Goal: Task Accomplishment & Management: Use online tool/utility

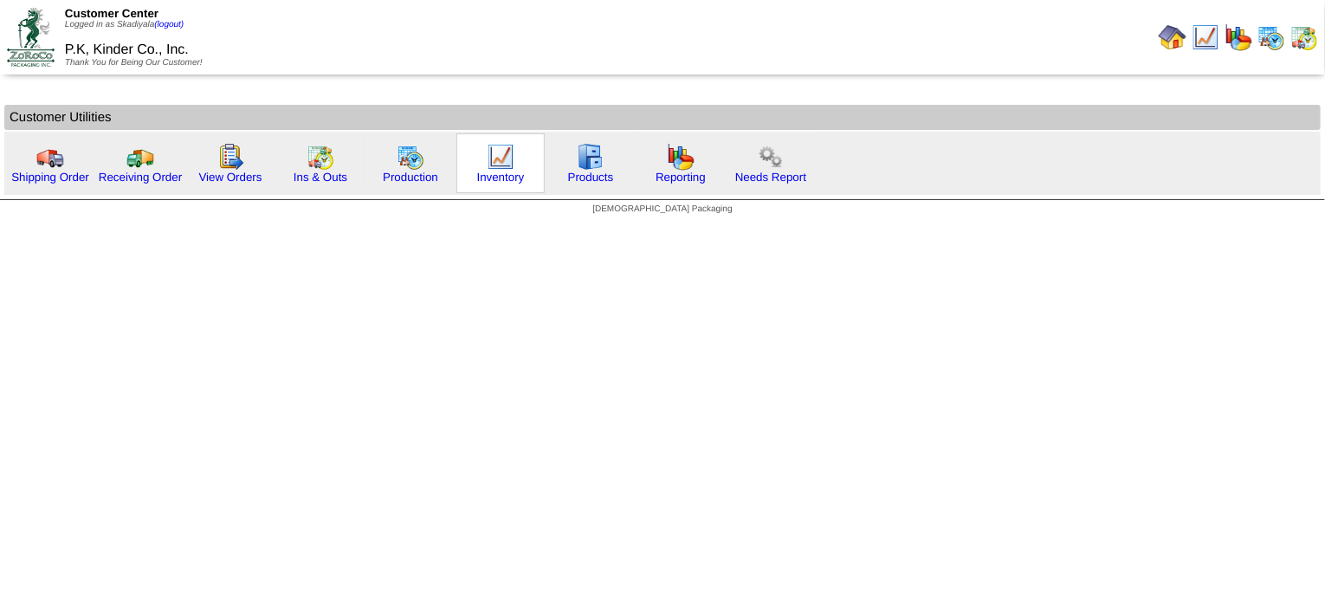
click at [493, 163] on img at bounding box center [501, 157] width 28 height 28
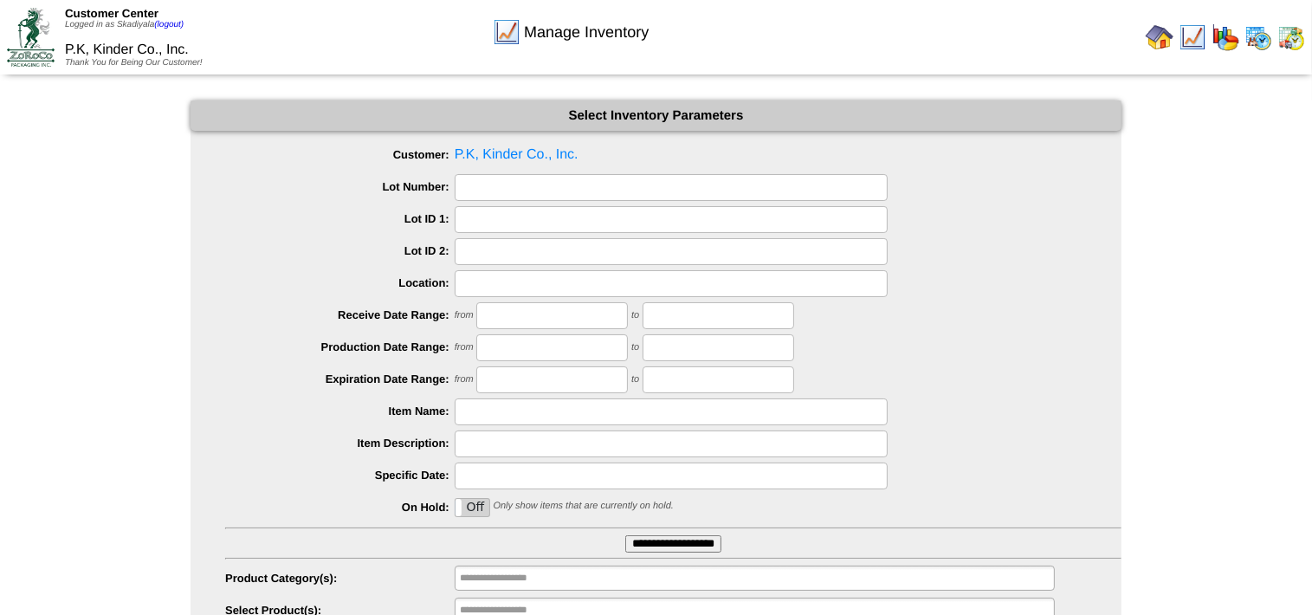
scroll to position [71, 0]
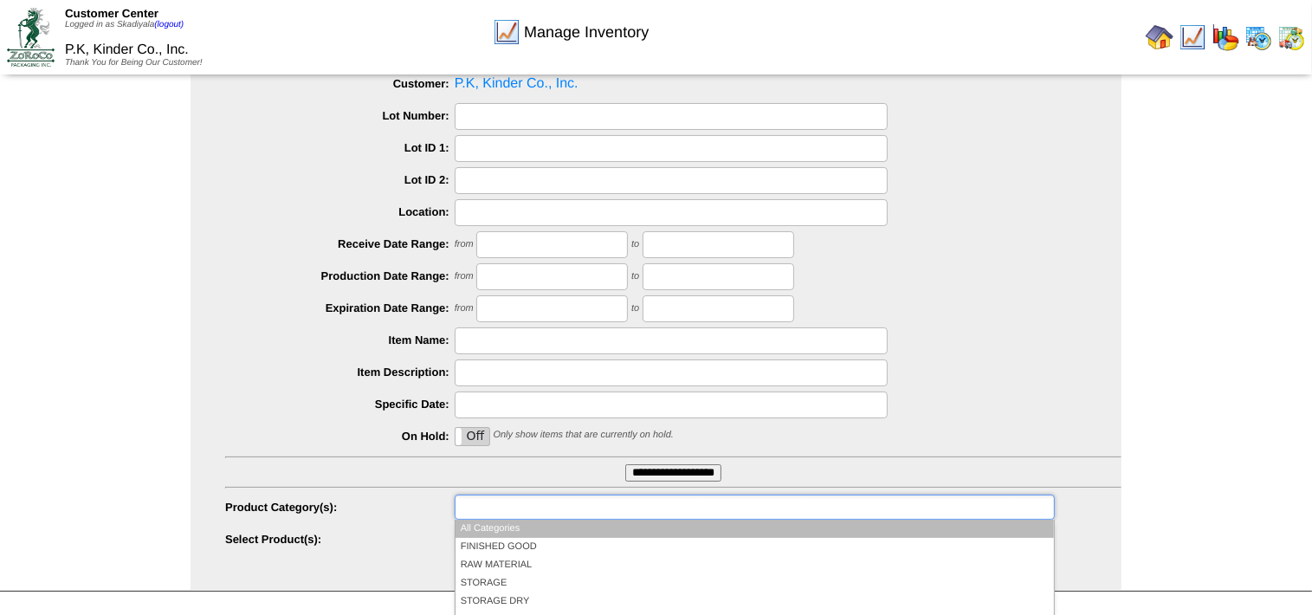
click at [545, 508] on input "text" at bounding box center [515, 507] width 111 height 22
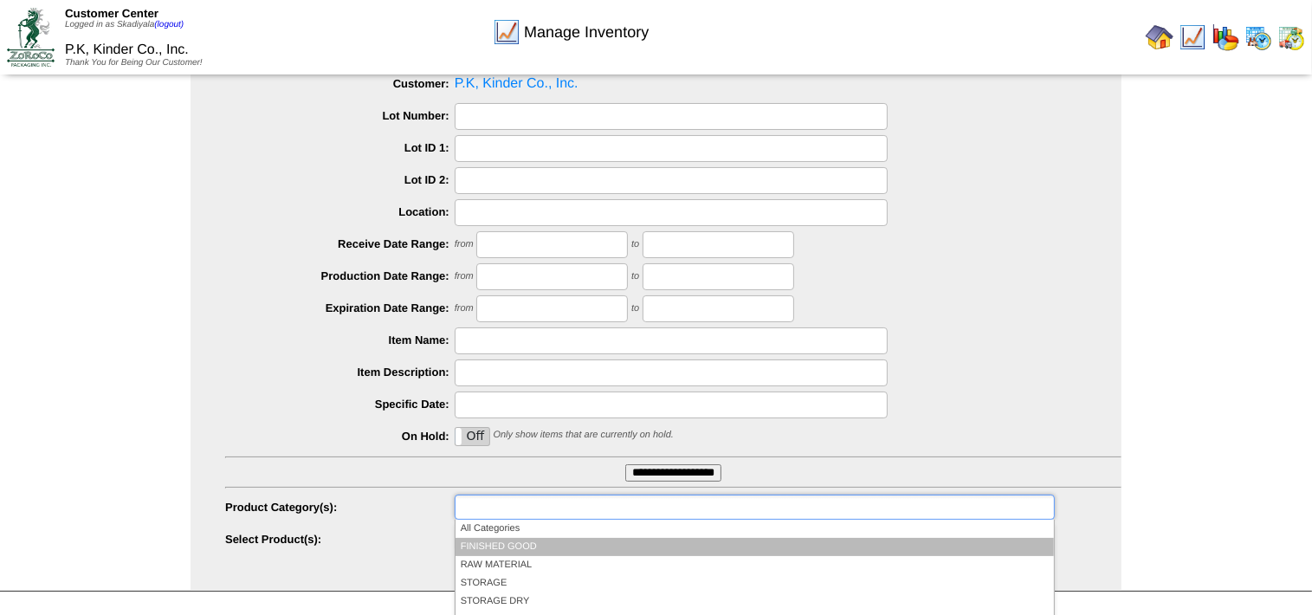
click at [516, 539] on li "FINISHED GOOD" at bounding box center [755, 547] width 598 height 18
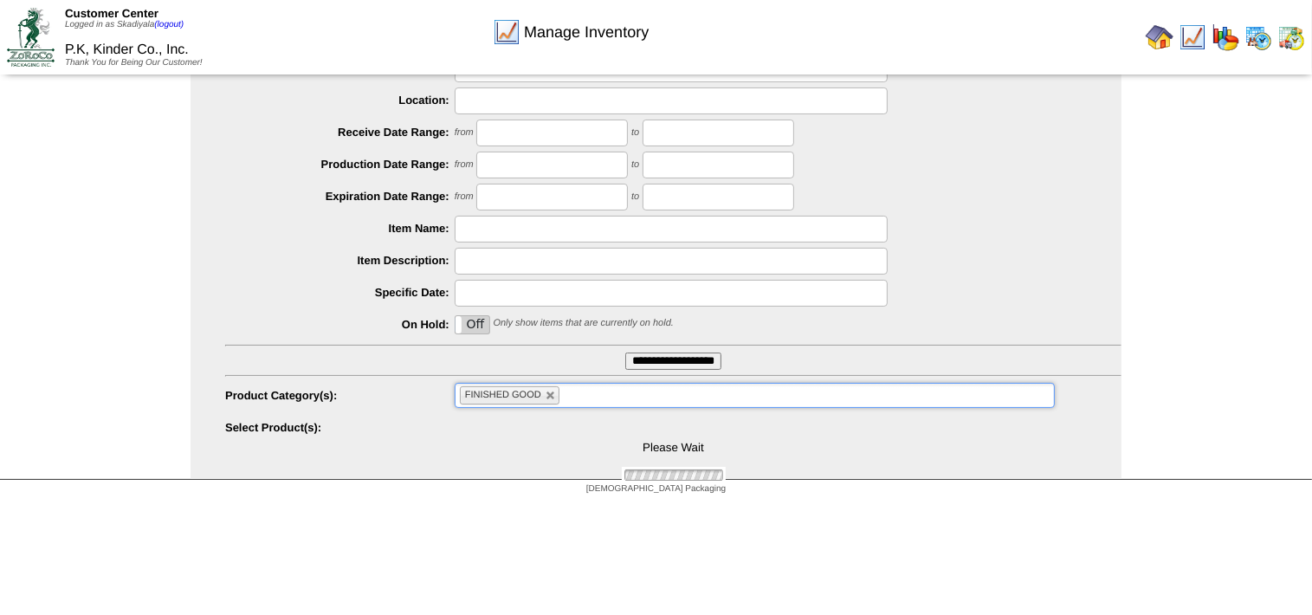
scroll to position [184, 0]
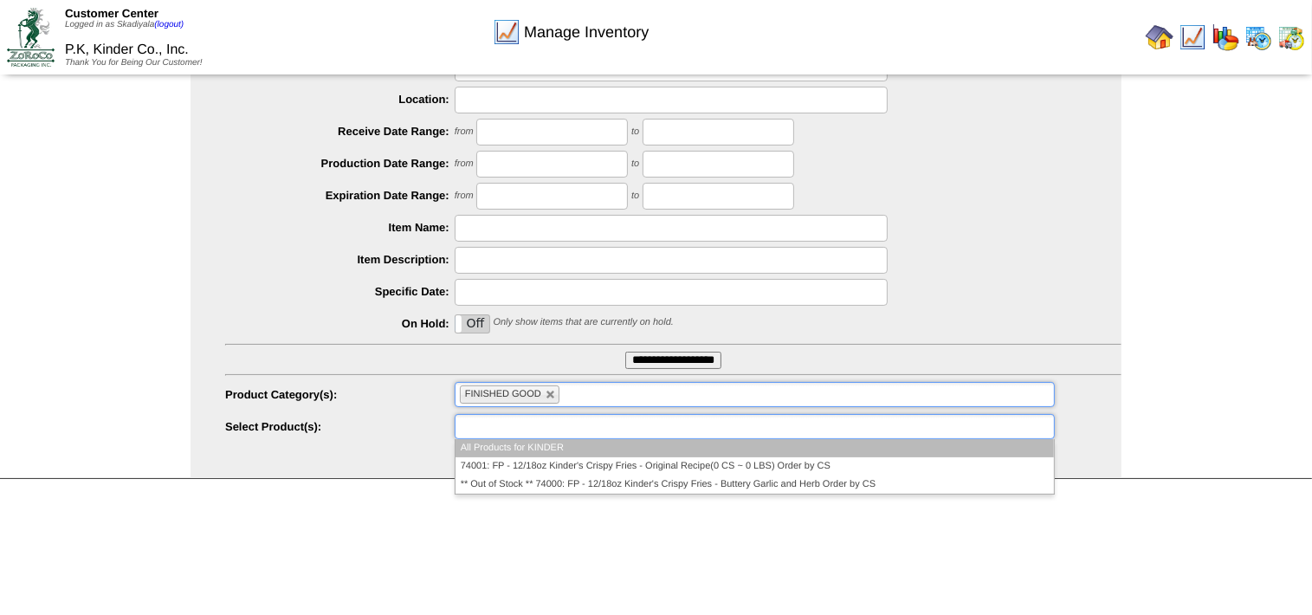
click at [554, 430] on input "text" at bounding box center [515, 427] width 111 height 22
click at [551, 393] on link at bounding box center [551, 395] width 10 height 10
type input "**********"
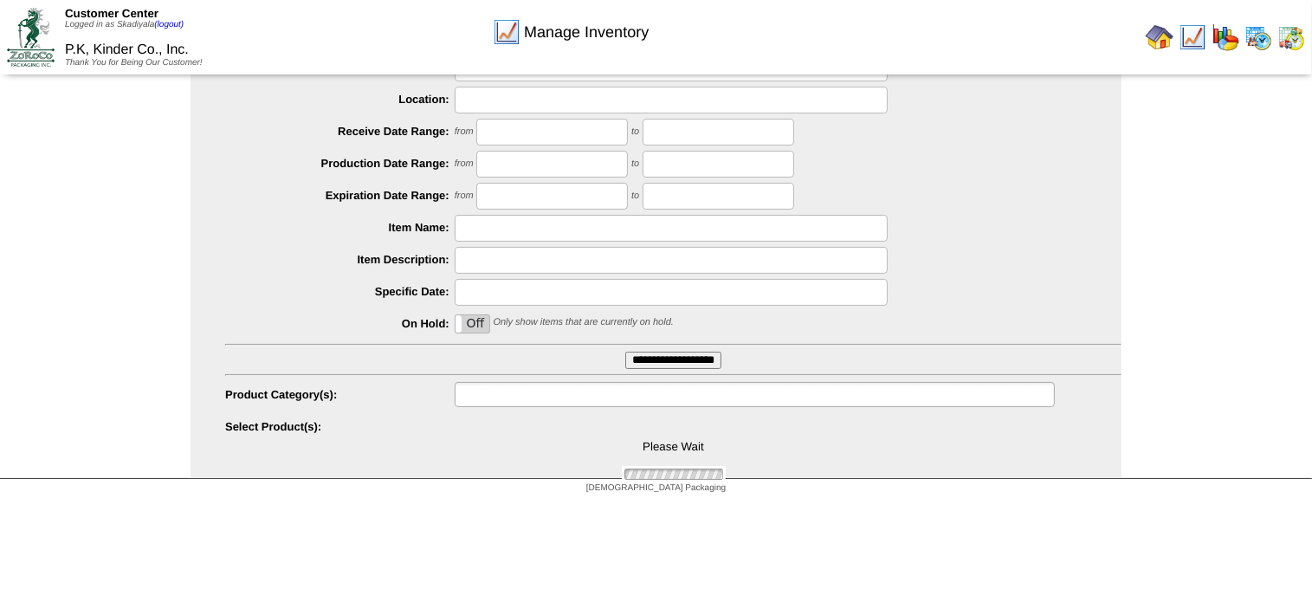
click at [546, 395] on input "text" at bounding box center [515, 395] width 111 height 22
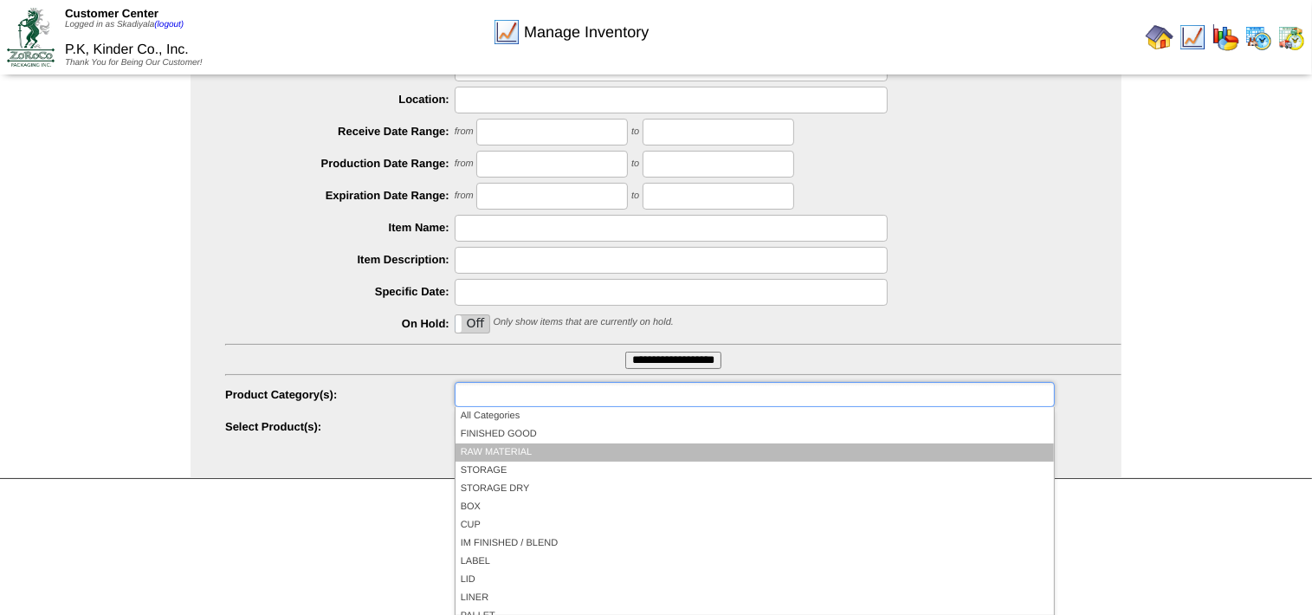
click at [523, 454] on li "RAW MATERIAL" at bounding box center [755, 452] width 598 height 18
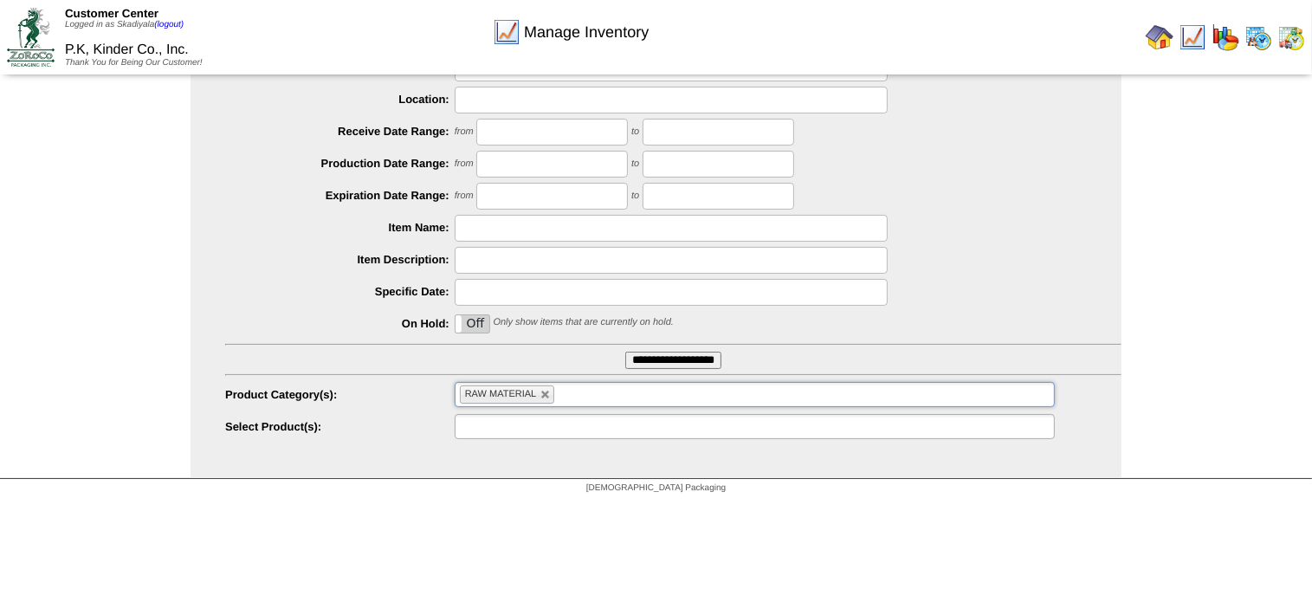
click at [564, 423] on input "text" at bounding box center [515, 427] width 111 height 22
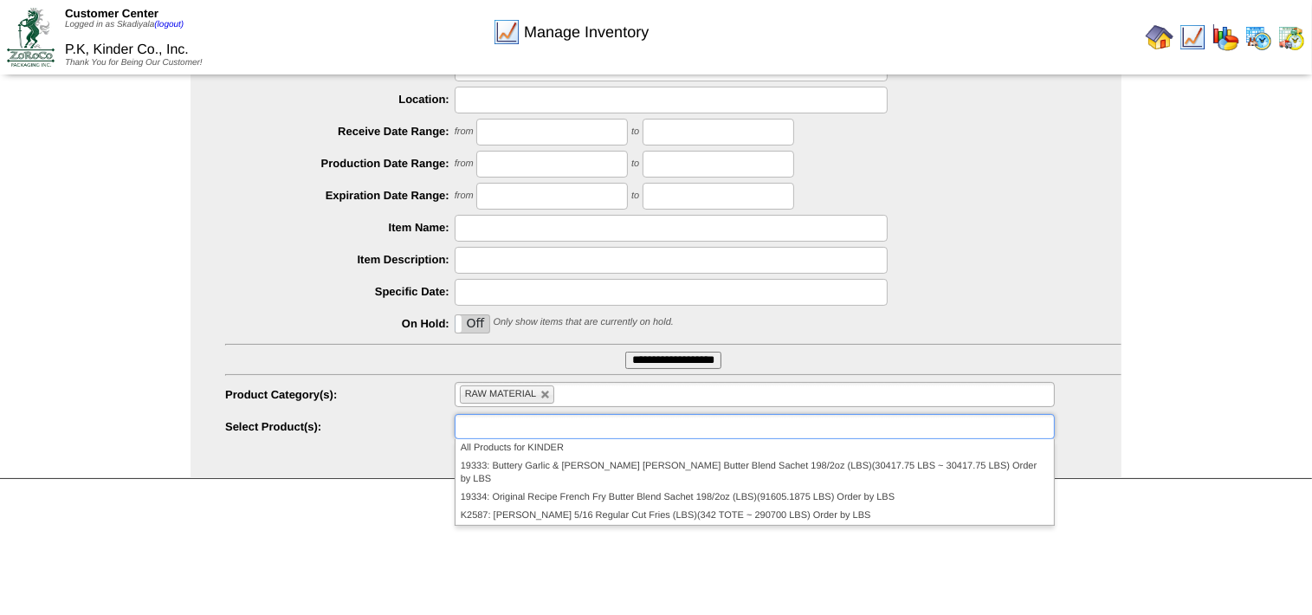
click at [1091, 502] on html "Customer Center Logged in as Skadiyala (logout) P.K, Kinder Co., Inc. Thank You…" at bounding box center [656, 159] width 1312 height 686
type input "**********"
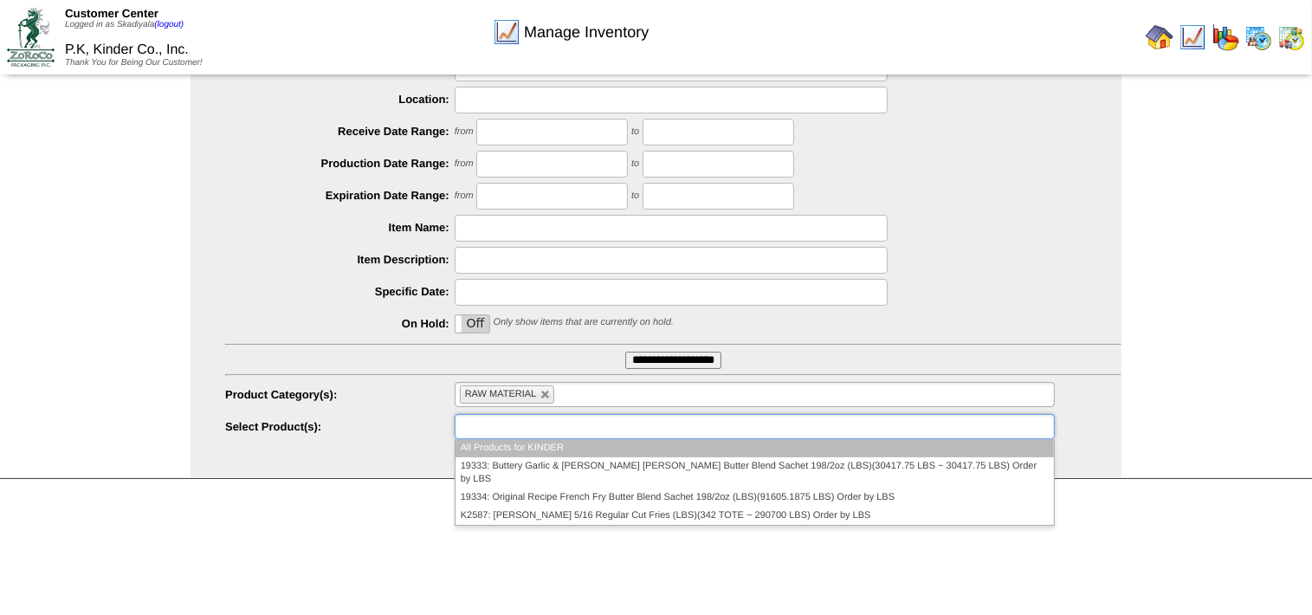
click at [755, 422] on ul at bounding box center [755, 426] width 600 height 25
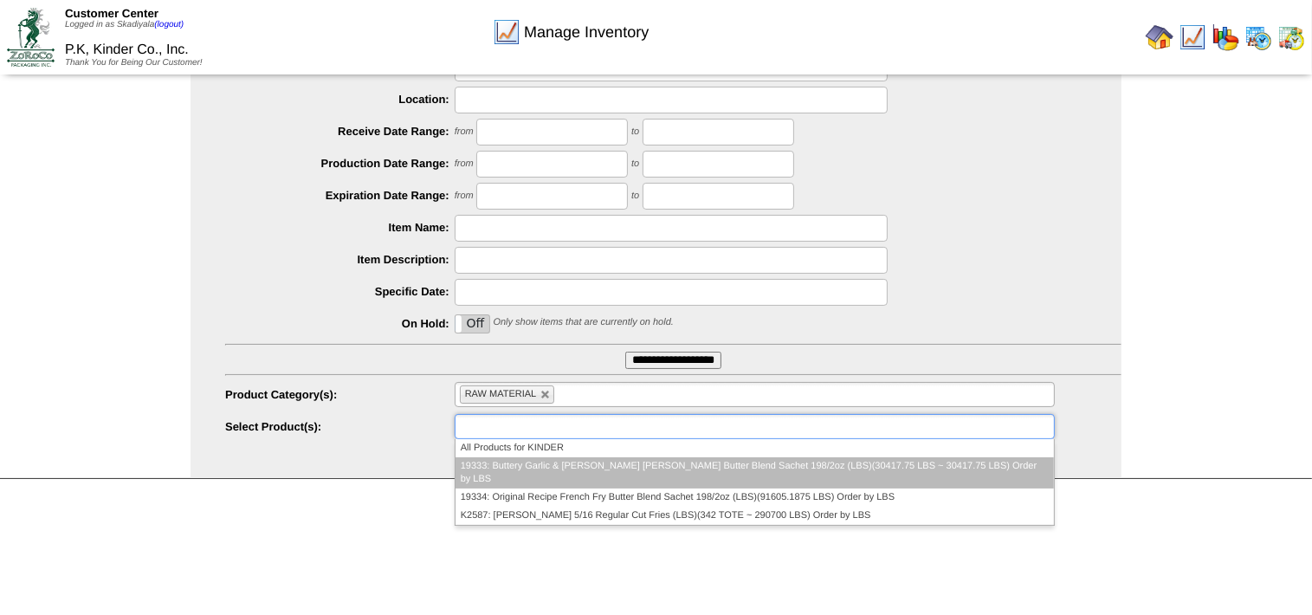
click at [769, 464] on li "19333: Buttery Garlic & [PERSON_NAME] [PERSON_NAME] Butter Blend Sachet 198/2oz…" at bounding box center [755, 472] width 598 height 31
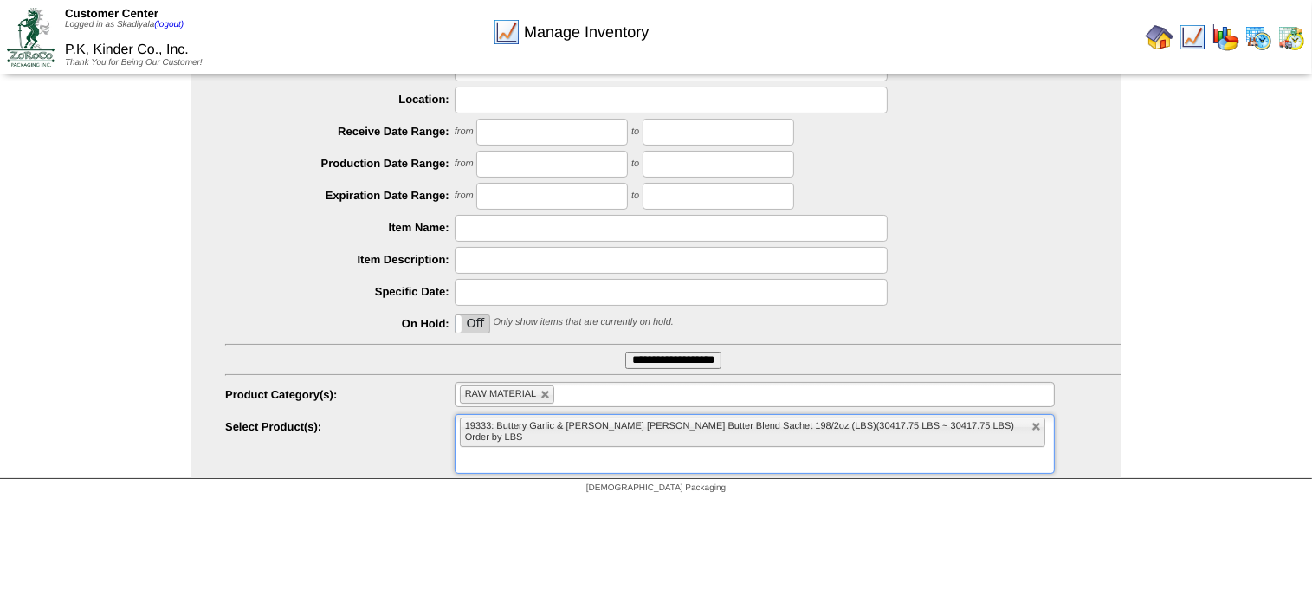
click at [482, 450] on input "text" at bounding box center [471, 461] width 22 height 22
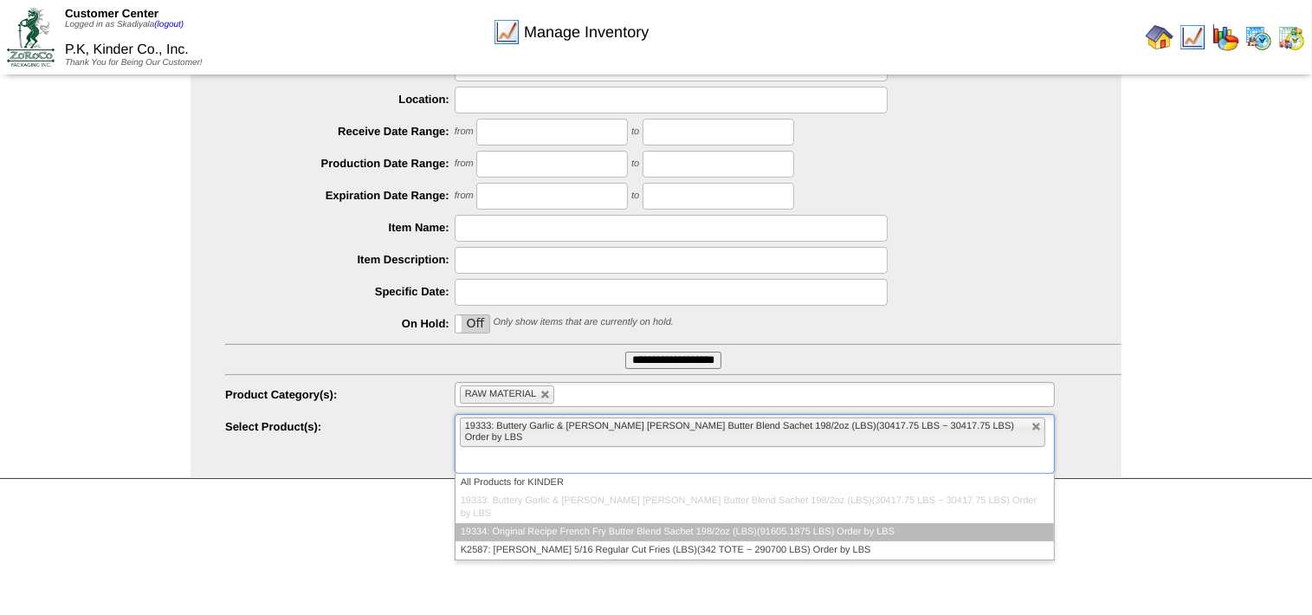
click at [873, 523] on li "19334: Original Recipe French Fry Butter Blend Sachet 198/2oz (LBS)(91605.1875 …" at bounding box center [755, 532] width 598 height 18
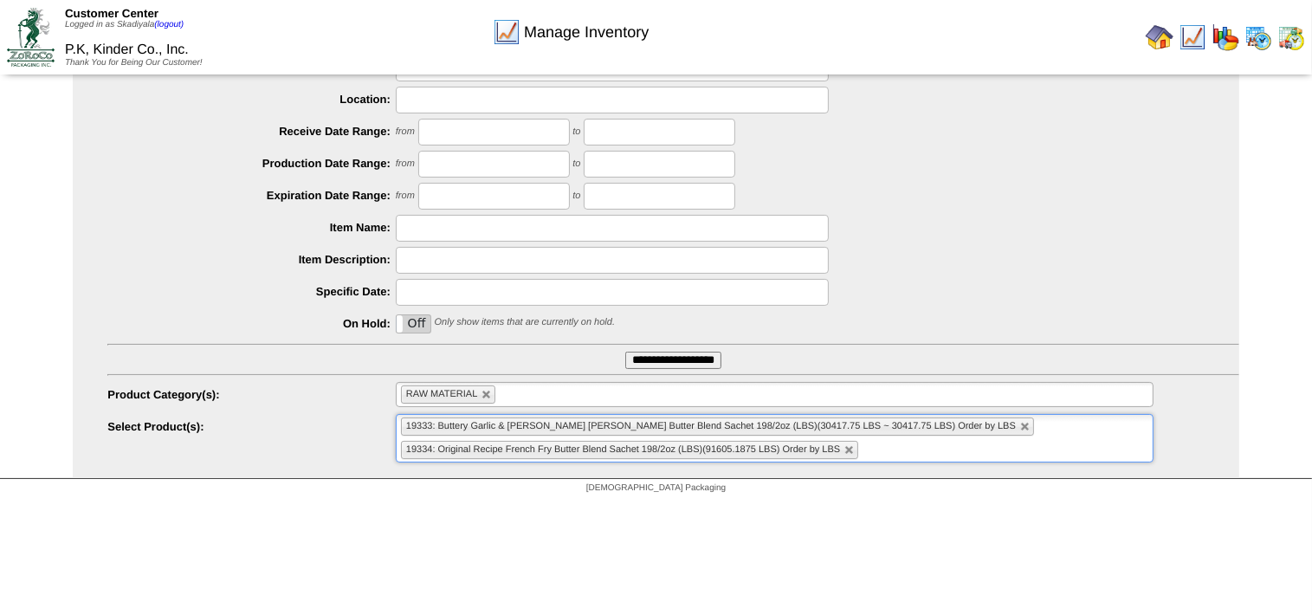
click at [970, 449] on ul "19333: Buttery Garlic & [PERSON_NAME] [PERSON_NAME] Butter Blend Sachet 198/2oz…" at bounding box center [775, 438] width 758 height 48
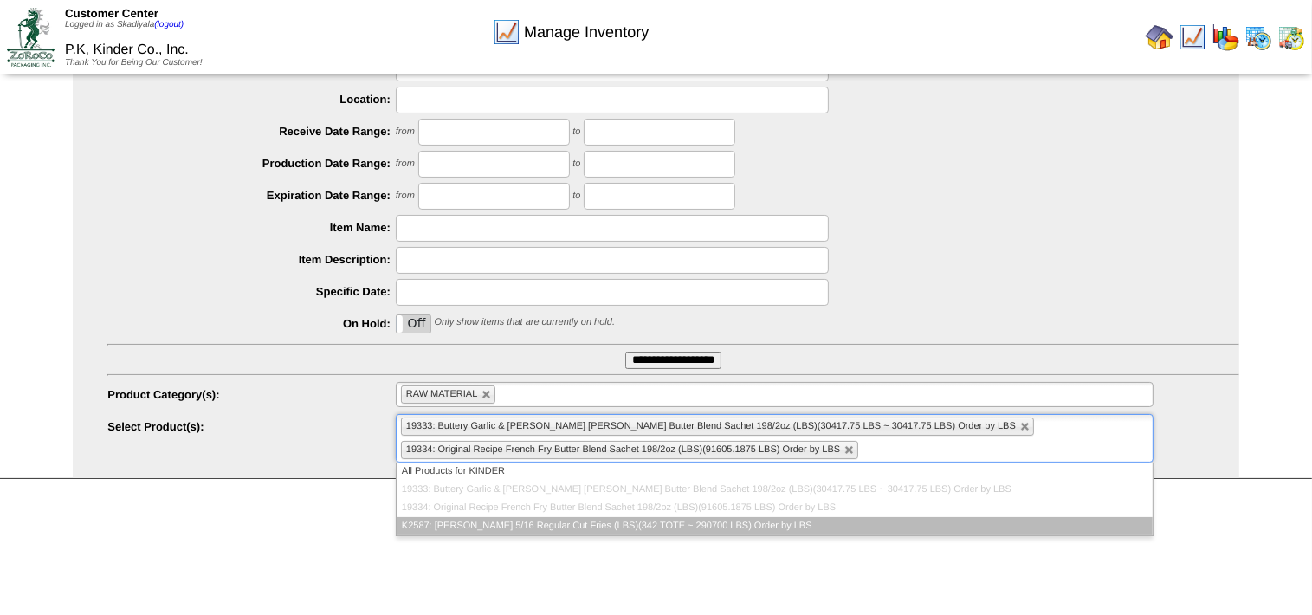
click at [806, 519] on li "K2587: [PERSON_NAME] 5/16 Regular Cut Fries (LBS)(342 TOTE ~ 290700 LBS) Order …" at bounding box center [775, 526] width 756 height 18
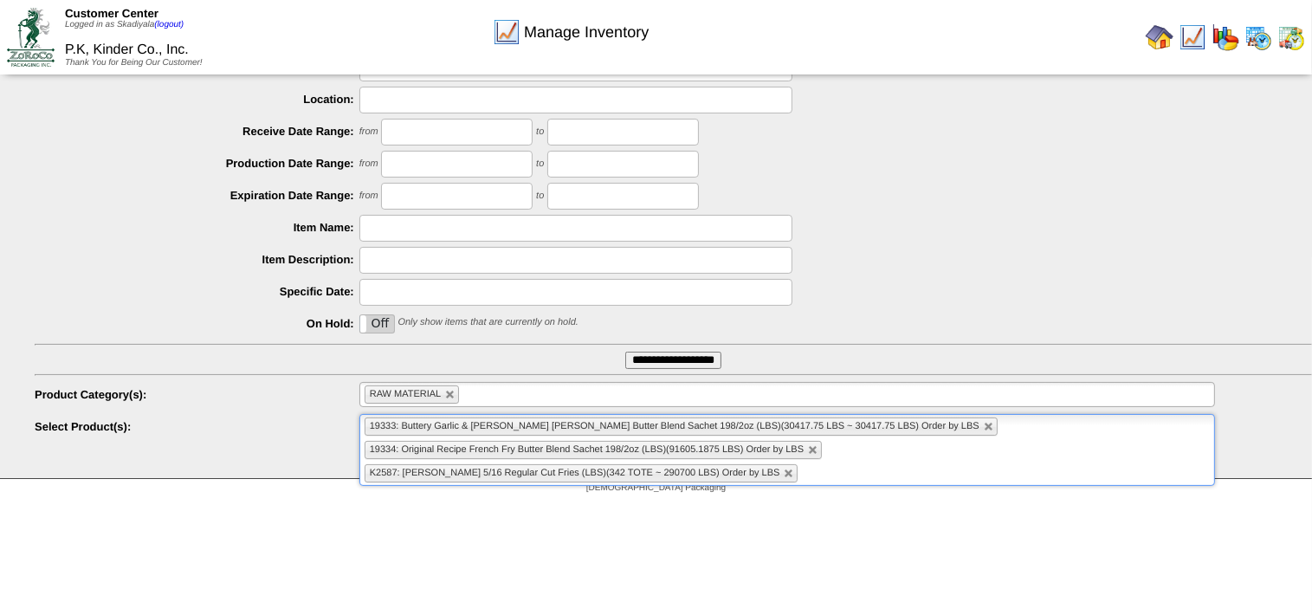
click at [884, 502] on html "Customer Center Logged in as Skadiyala (logout) P.K, Kinder Co., Inc. Thank You…" at bounding box center [656, 159] width 1312 height 686
click at [784, 472] on link at bounding box center [789, 474] width 10 height 10
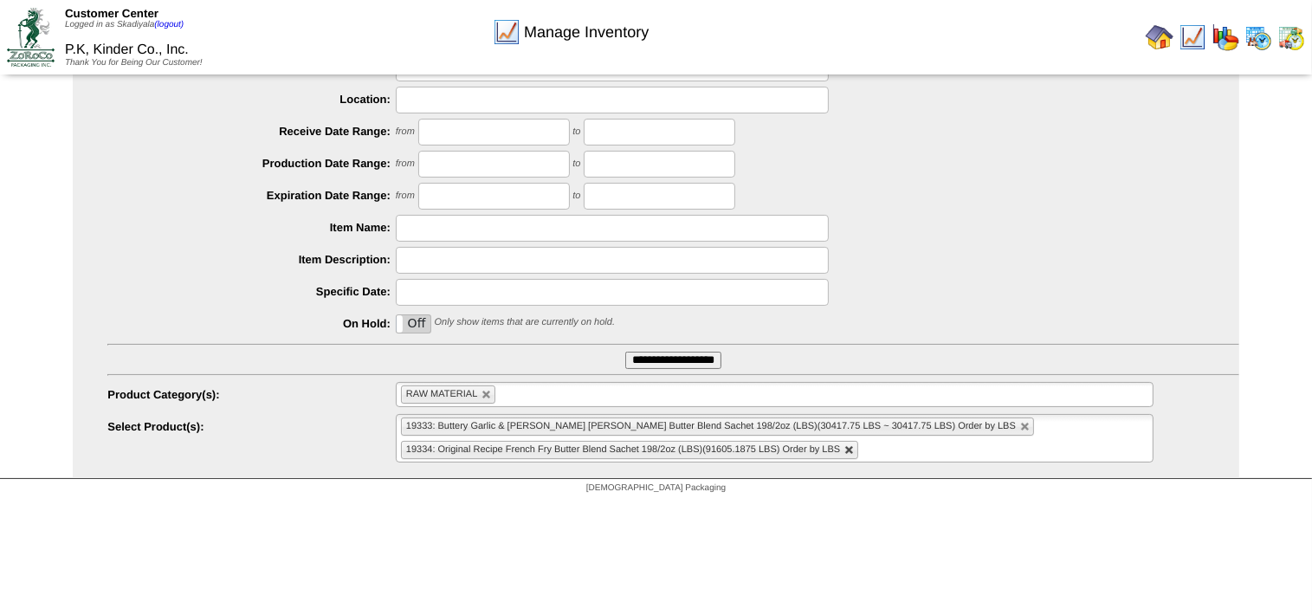
click at [855, 449] on link at bounding box center [849, 450] width 10 height 10
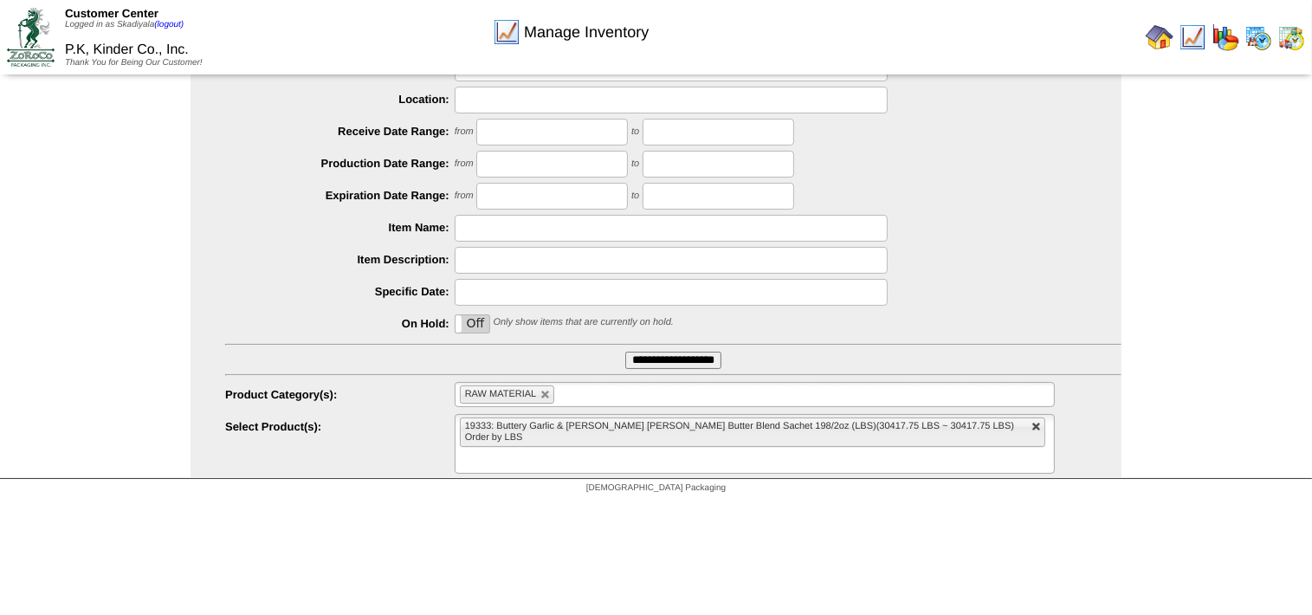
click at [1031, 430] on link at bounding box center [1036, 427] width 10 height 10
type input "**********"
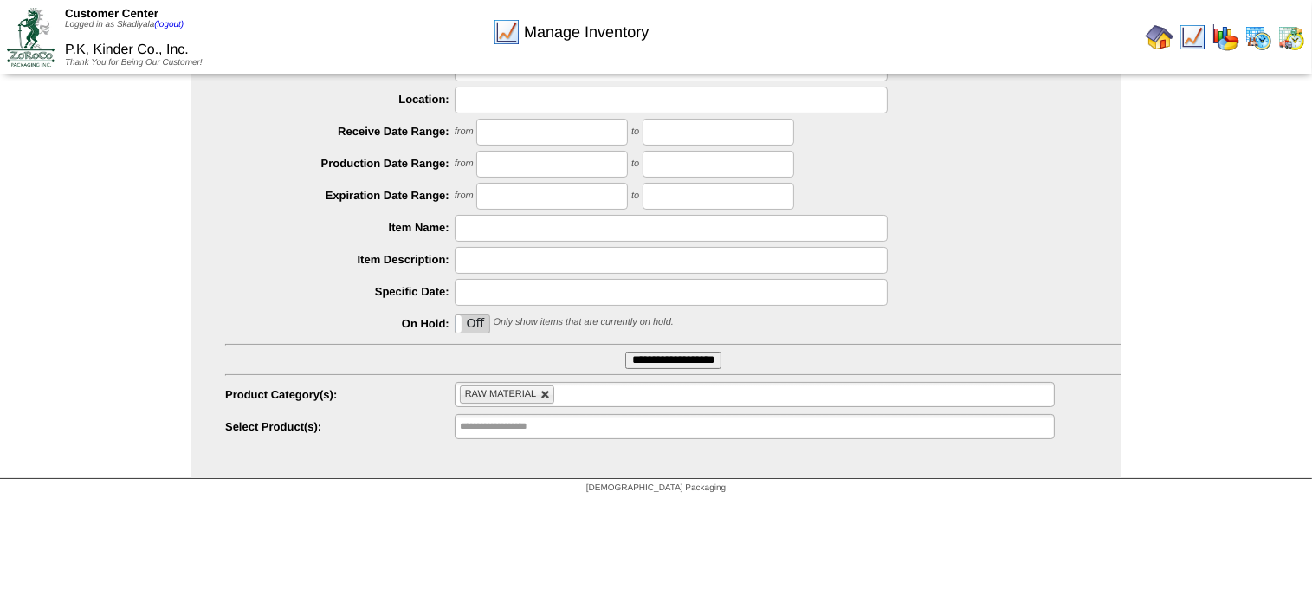
click at [546, 399] on link at bounding box center [545, 395] width 10 height 10
type input "**********"
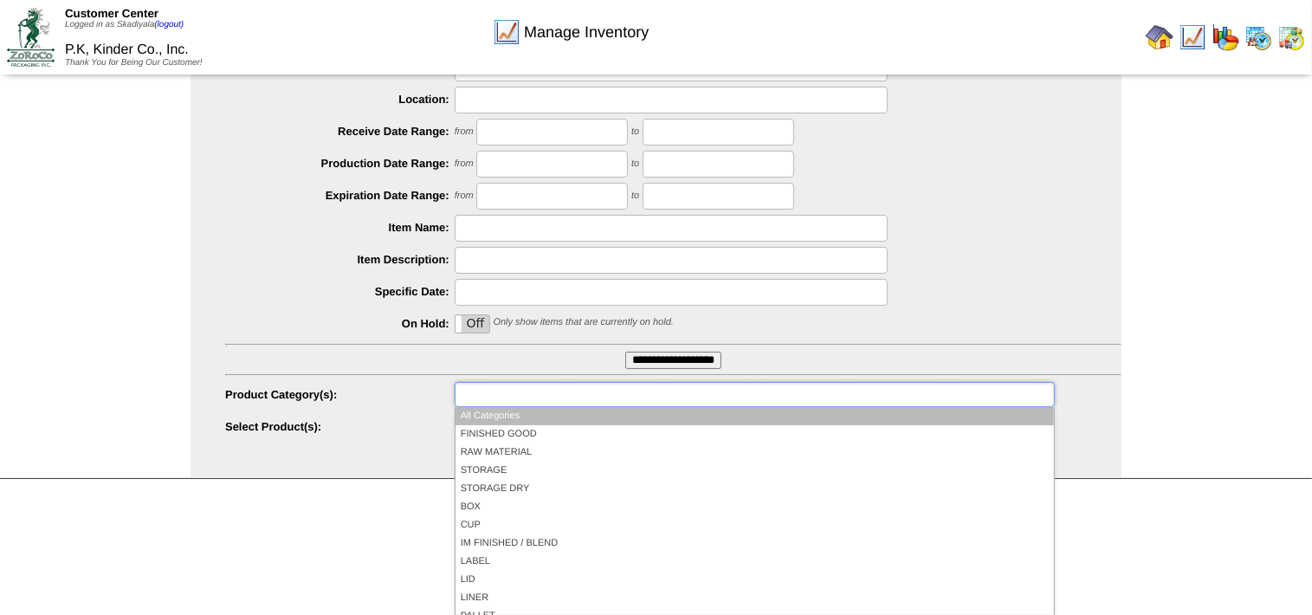
click at [544, 396] on input "text" at bounding box center [515, 395] width 111 height 22
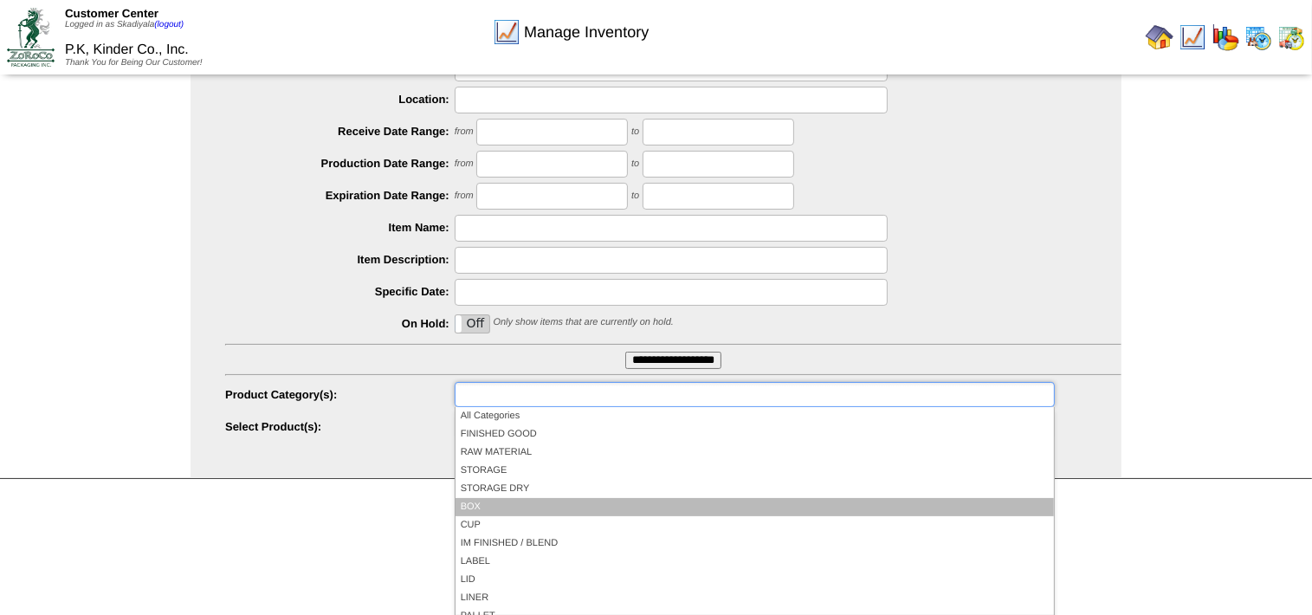
click at [523, 508] on li "BOX" at bounding box center [755, 507] width 598 height 18
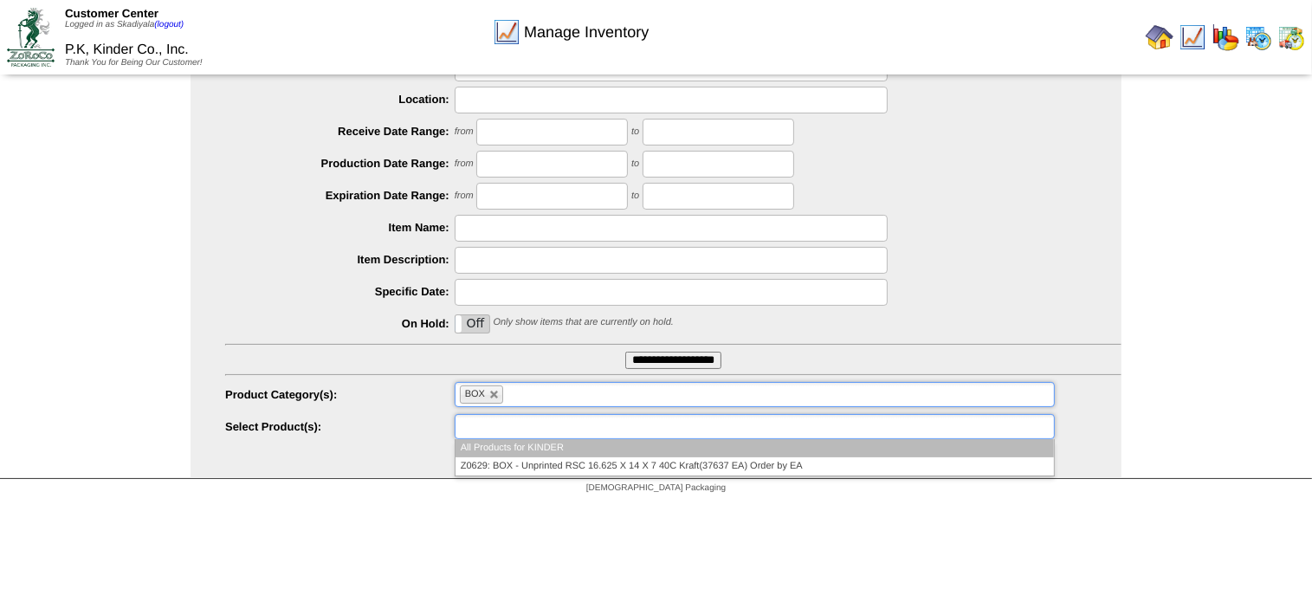
click at [575, 427] on ul at bounding box center [755, 426] width 600 height 25
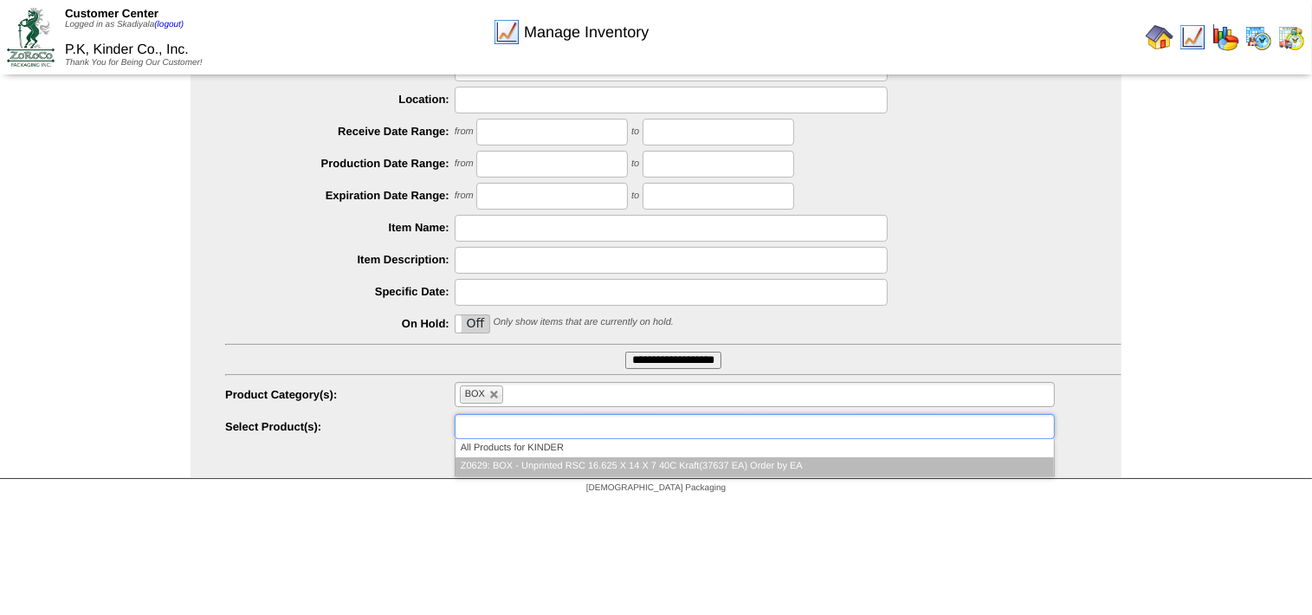
click at [727, 469] on li "Z0629: BOX - Unprinted RSC 16.625 X 14 X 7 40C Kraft(37637 EA) Order by EA" at bounding box center [755, 466] width 598 height 18
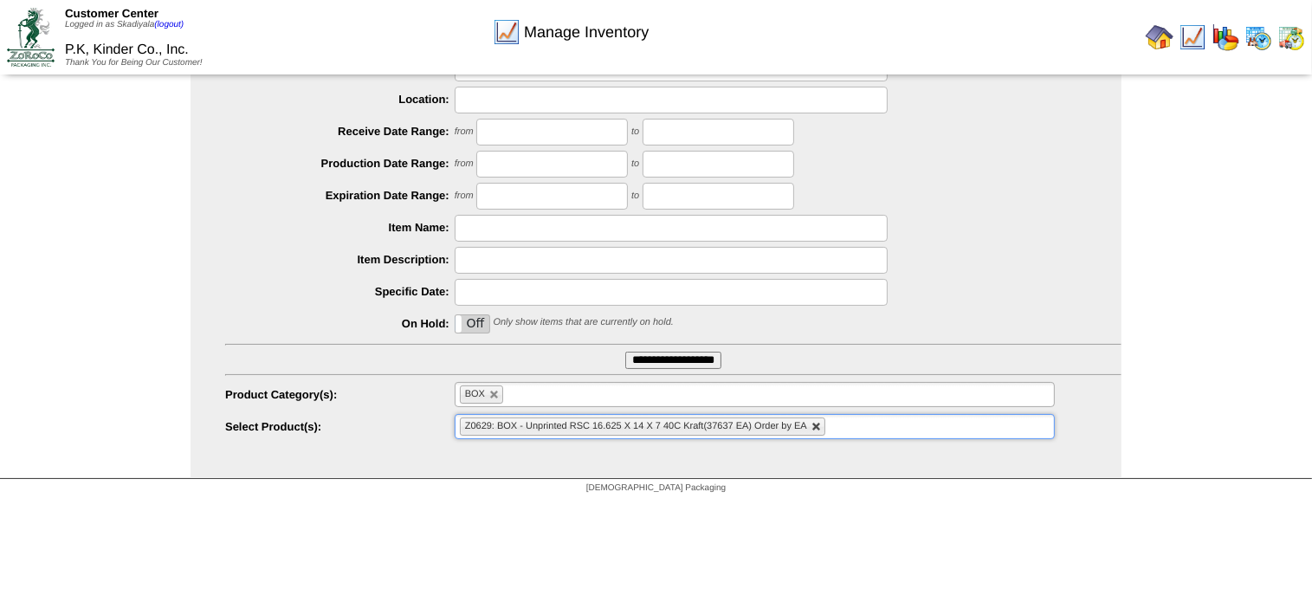
click at [813, 426] on link at bounding box center [816, 427] width 10 height 10
click at [495, 398] on link at bounding box center [494, 395] width 10 height 10
type input "**********"
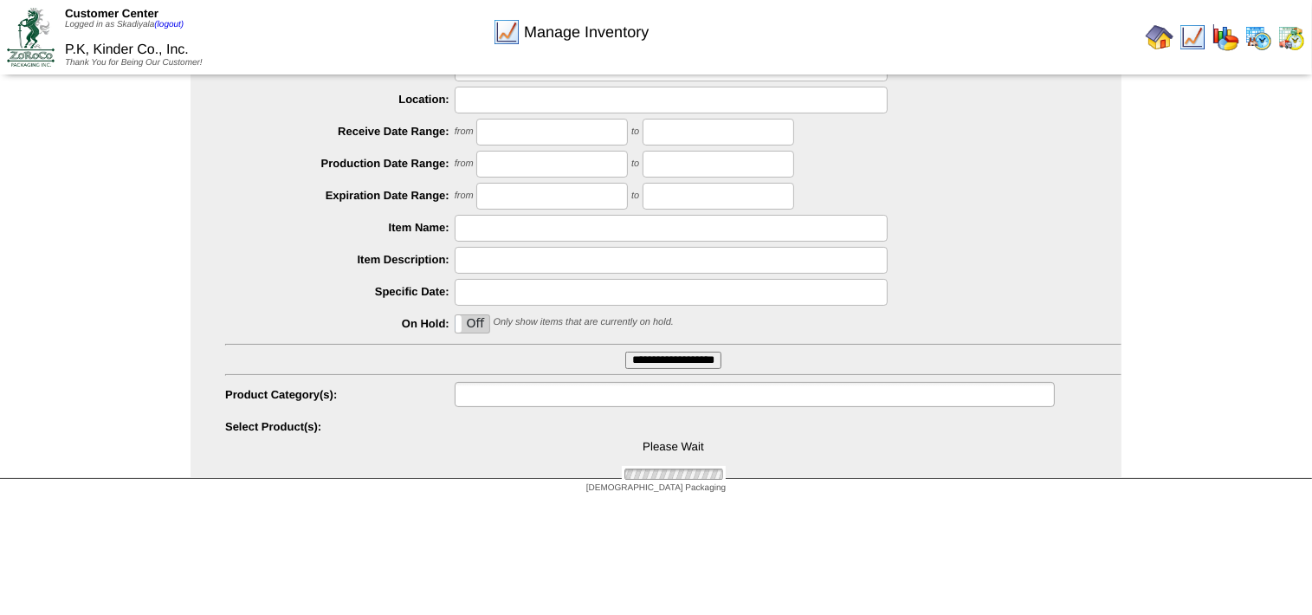
click at [499, 397] on input "text" at bounding box center [515, 395] width 111 height 22
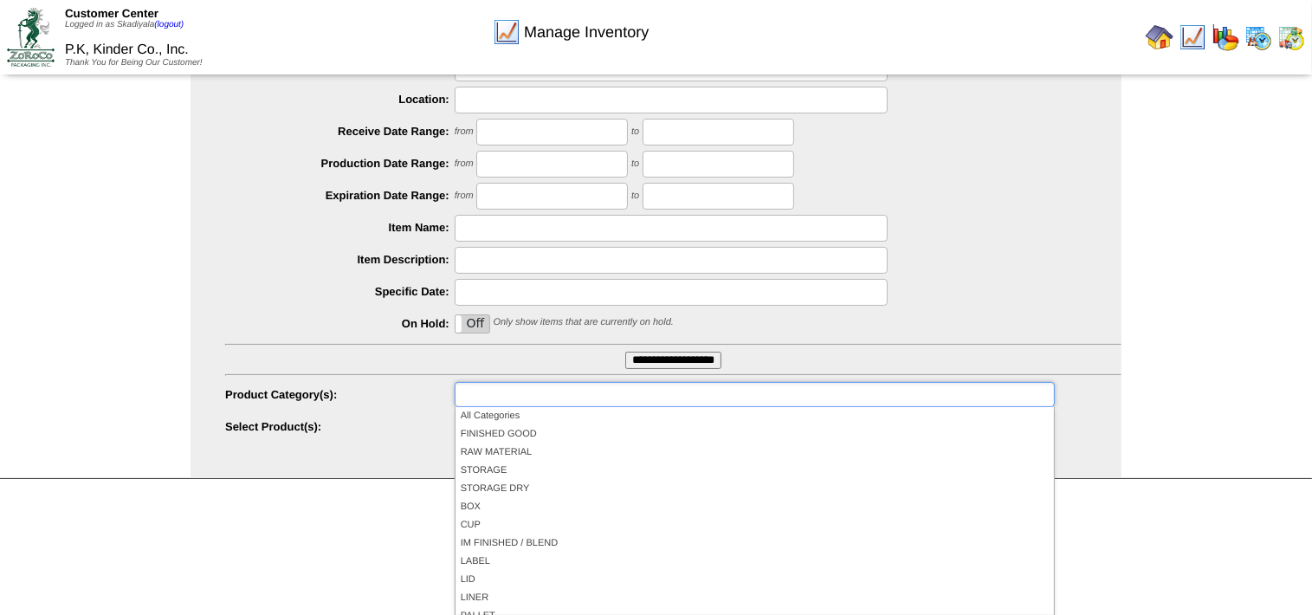
scroll to position [100, 0]
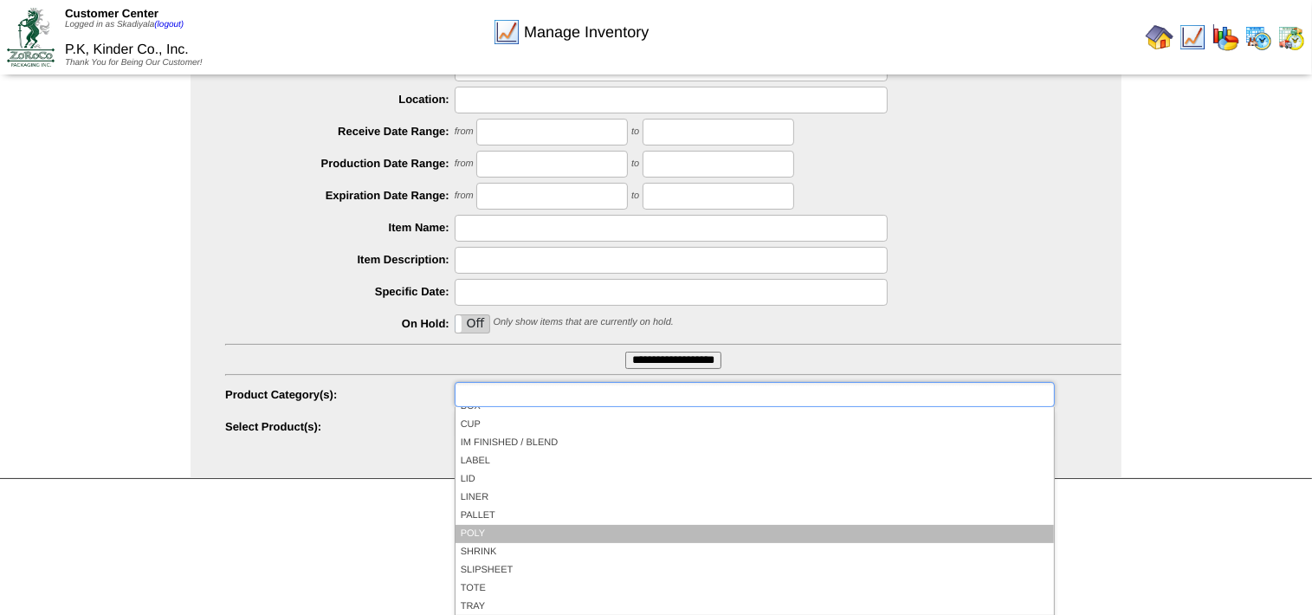
click at [553, 527] on li "POLY" at bounding box center [755, 534] width 598 height 18
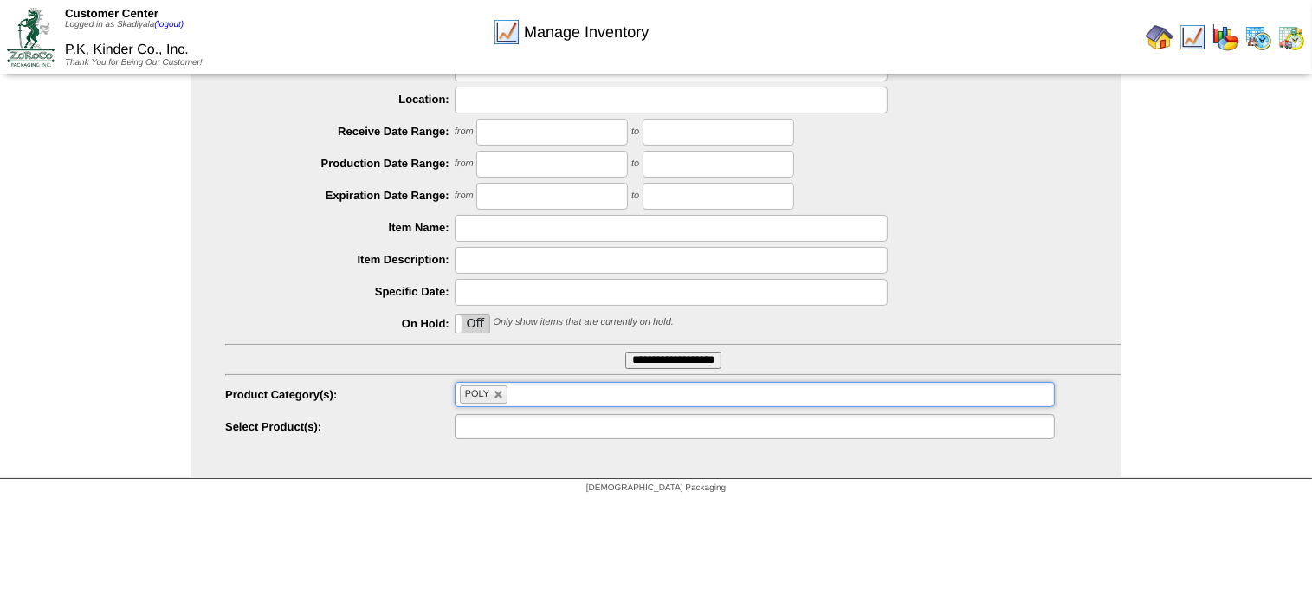
click at [644, 426] on ul at bounding box center [755, 426] width 600 height 25
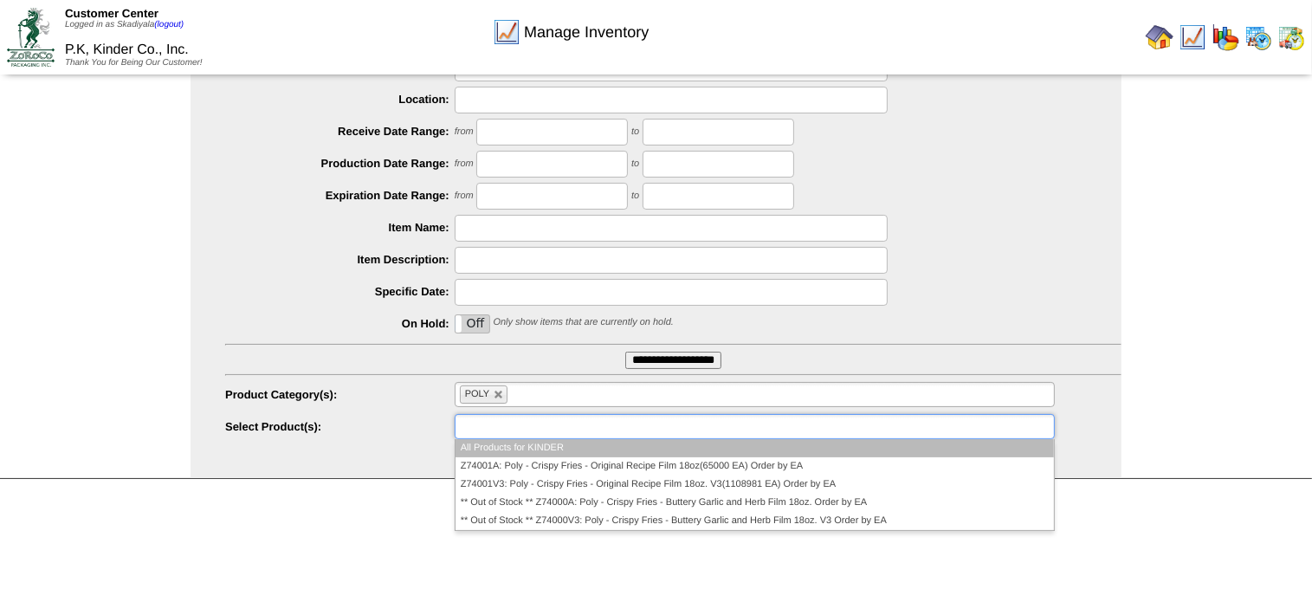
click at [500, 391] on link at bounding box center [499, 395] width 10 height 10
type input "**********"
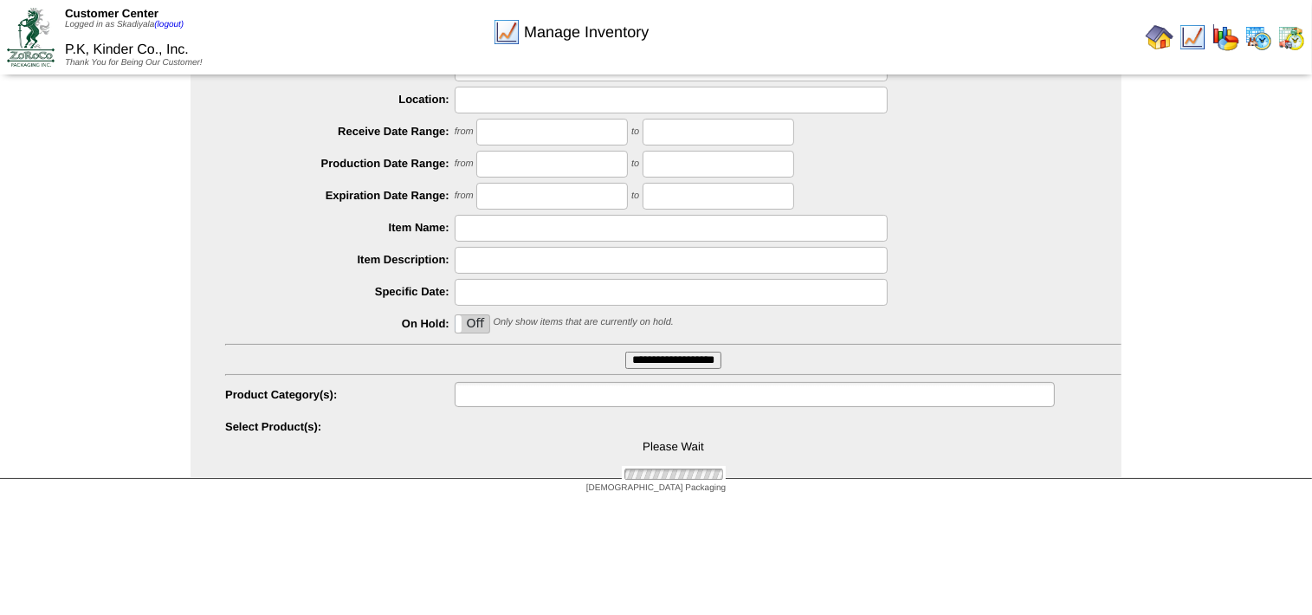
click at [501, 391] on input "text" at bounding box center [515, 395] width 111 height 22
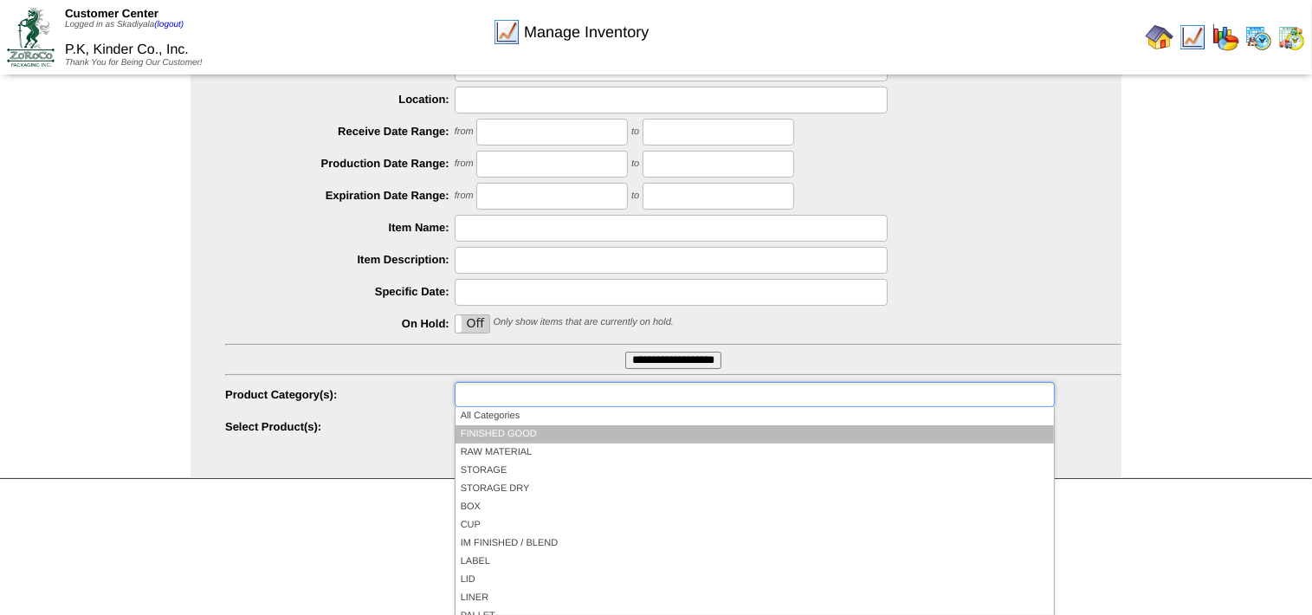
click at [513, 434] on li "FINISHED GOOD" at bounding box center [755, 434] width 598 height 18
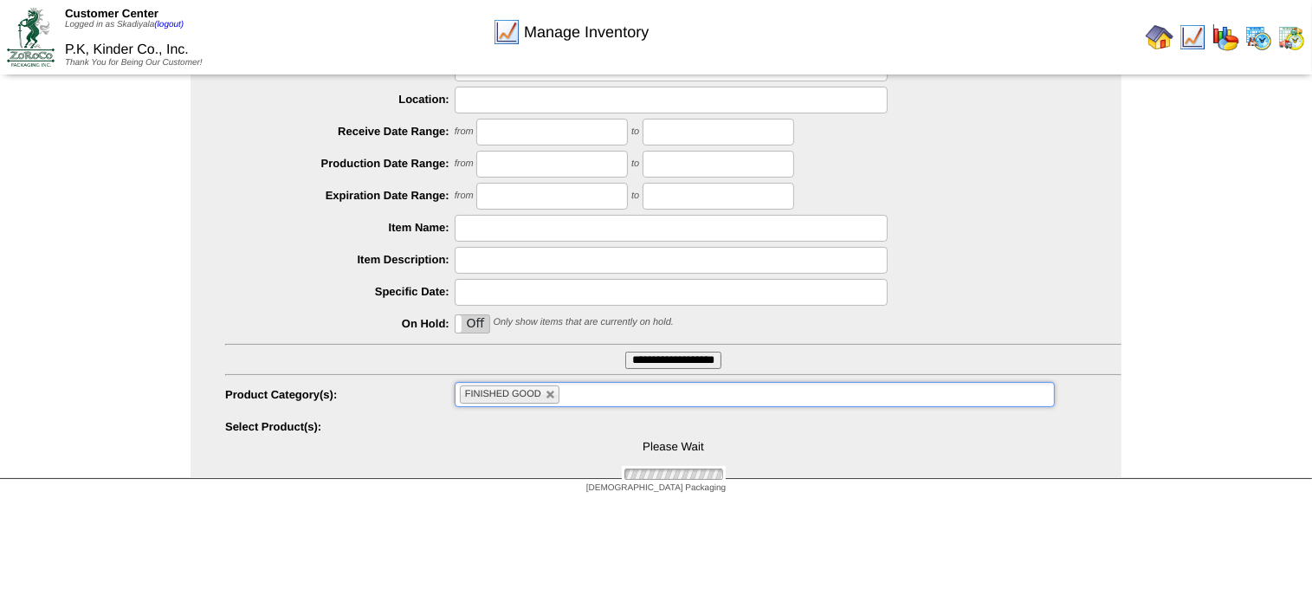
click at [585, 397] on ul "FINISHED GOOD" at bounding box center [755, 394] width 600 height 25
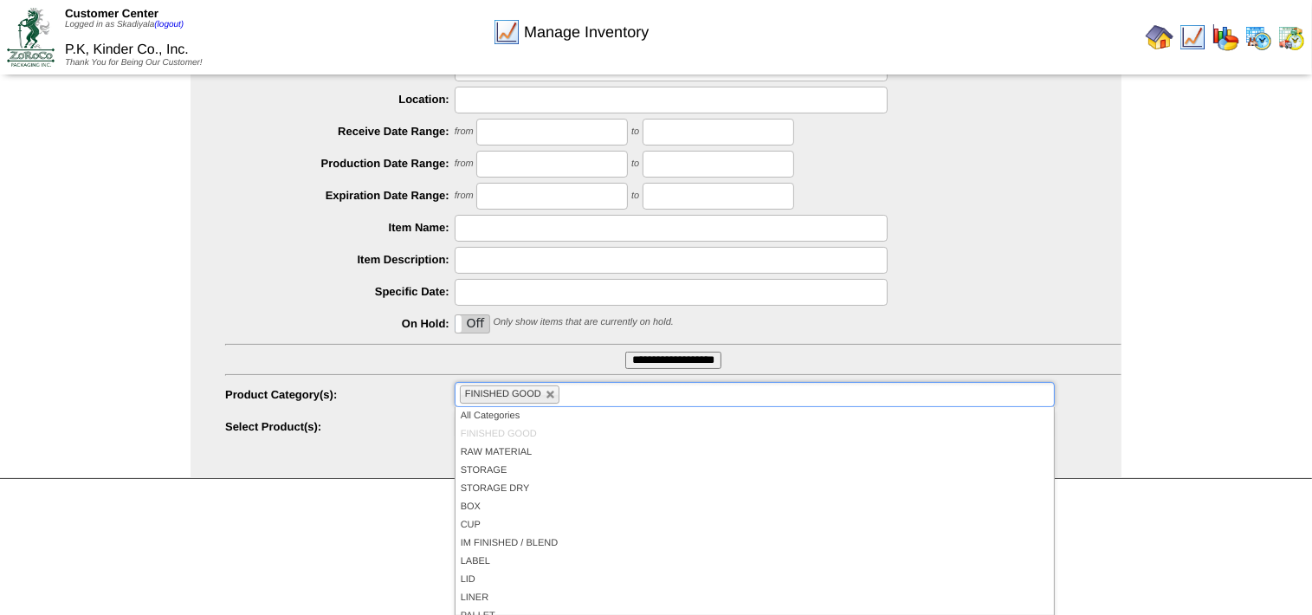
click at [607, 396] on ul "FINISHED GOOD" at bounding box center [755, 394] width 600 height 25
click at [1167, 501] on div "[DEMOGRAPHIC_DATA] Packaging" at bounding box center [656, 490] width 1312 height 23
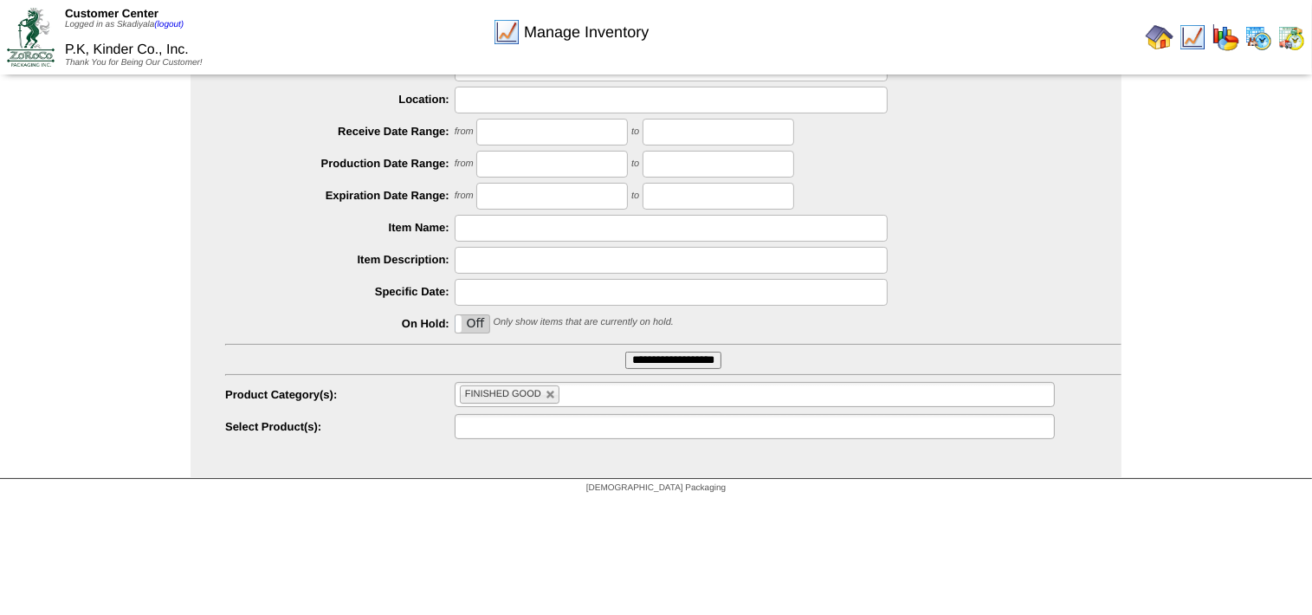
click at [883, 420] on ul at bounding box center [755, 426] width 600 height 25
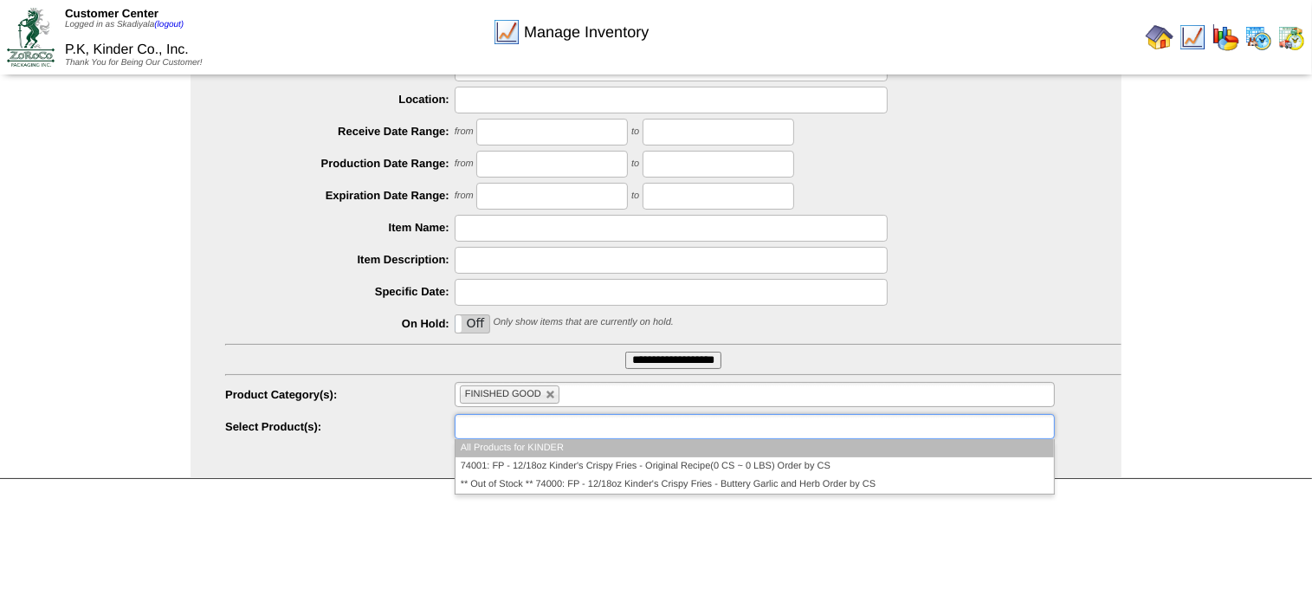
click at [624, 426] on ul at bounding box center [755, 426] width 600 height 25
click at [552, 395] on link at bounding box center [551, 395] width 10 height 10
type input "**********"
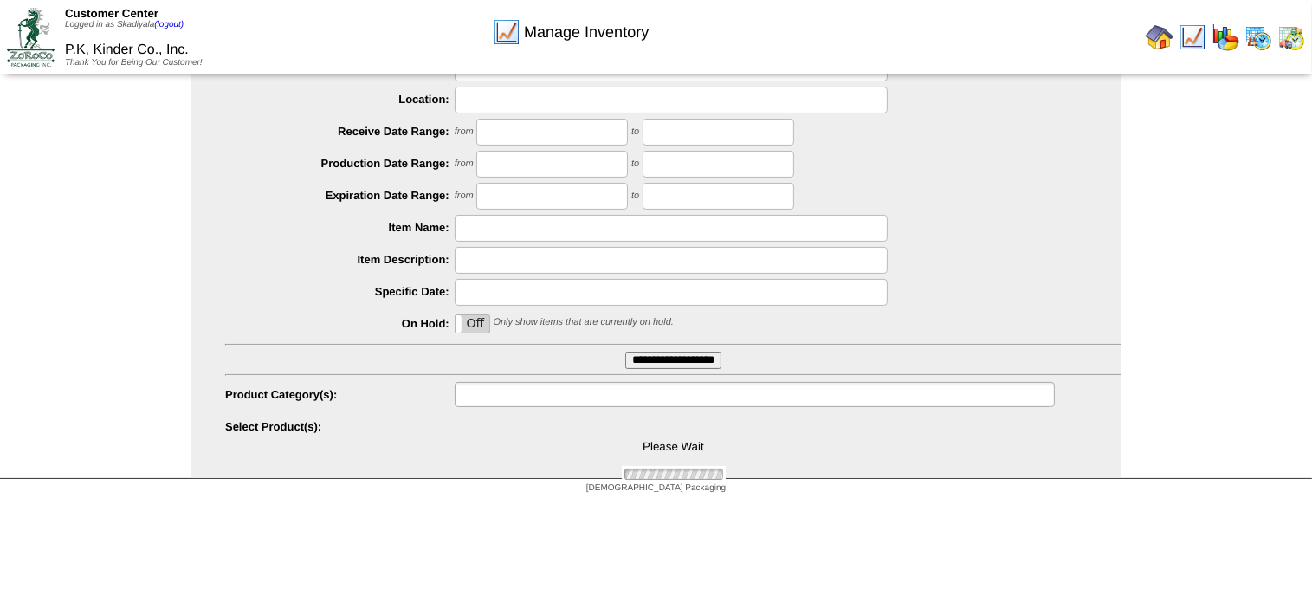
click at [552, 395] on input "text" at bounding box center [515, 395] width 111 height 22
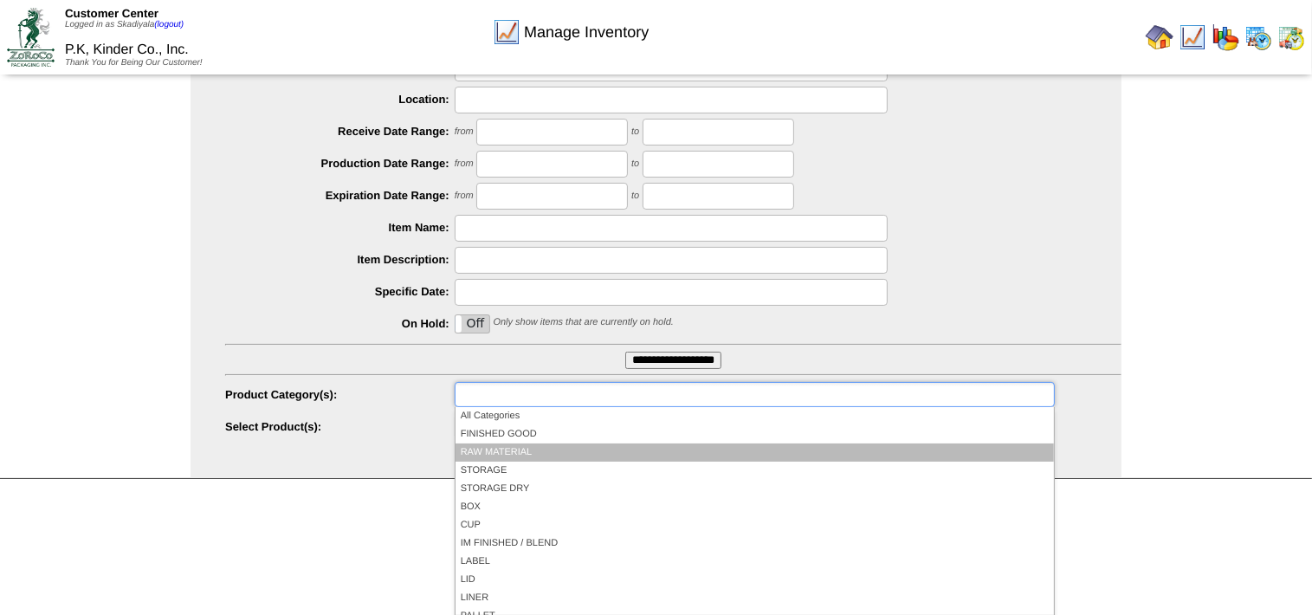
click at [536, 454] on li "RAW MATERIAL" at bounding box center [755, 452] width 598 height 18
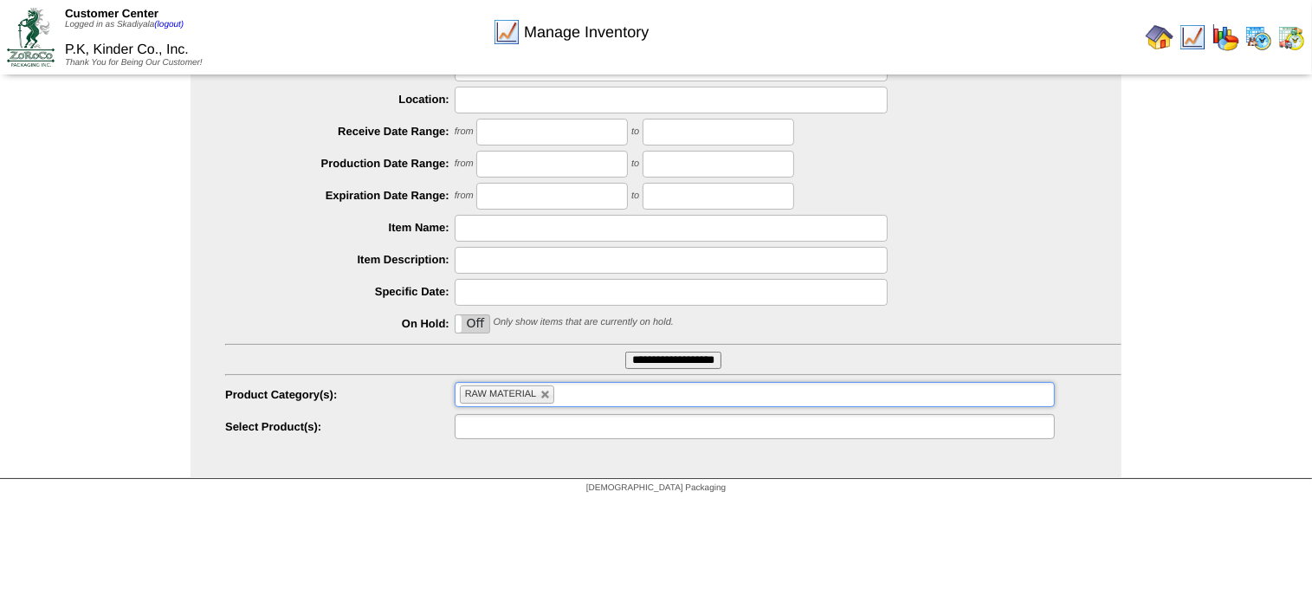
click at [617, 428] on ul at bounding box center [755, 426] width 600 height 25
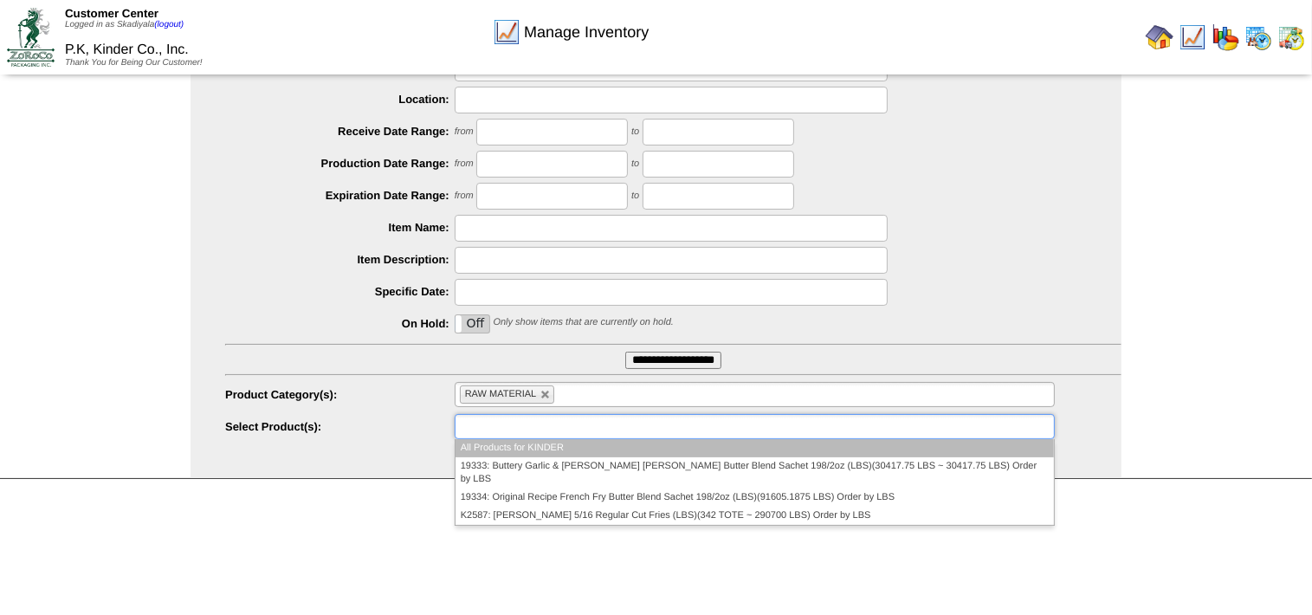
click at [617, 429] on ul at bounding box center [755, 426] width 600 height 25
click at [541, 392] on link at bounding box center [545, 395] width 10 height 10
type input "**********"
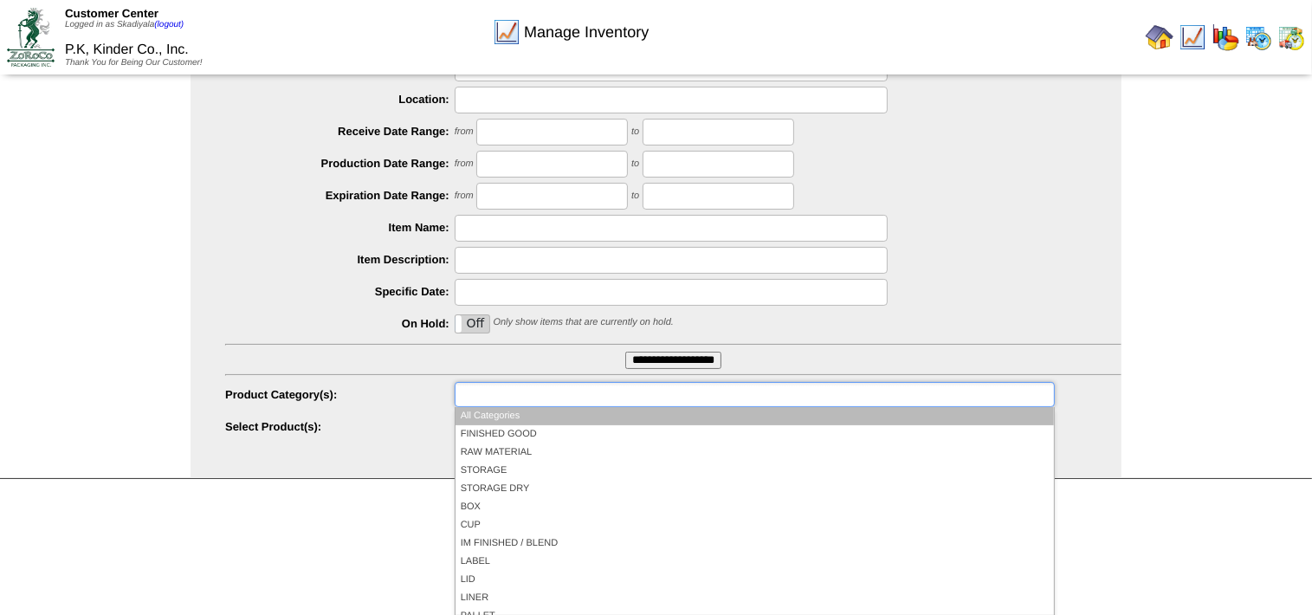
click at [543, 393] on input "text" at bounding box center [515, 395] width 111 height 22
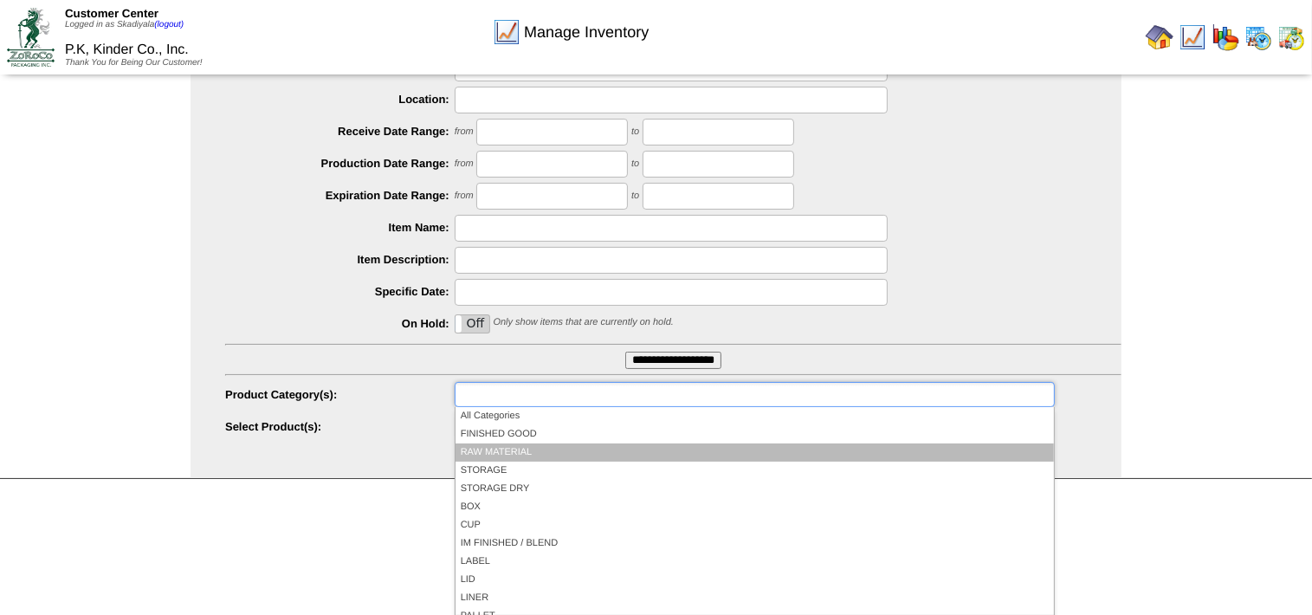
click at [533, 443] on li "RAW MATERIAL" at bounding box center [755, 452] width 598 height 18
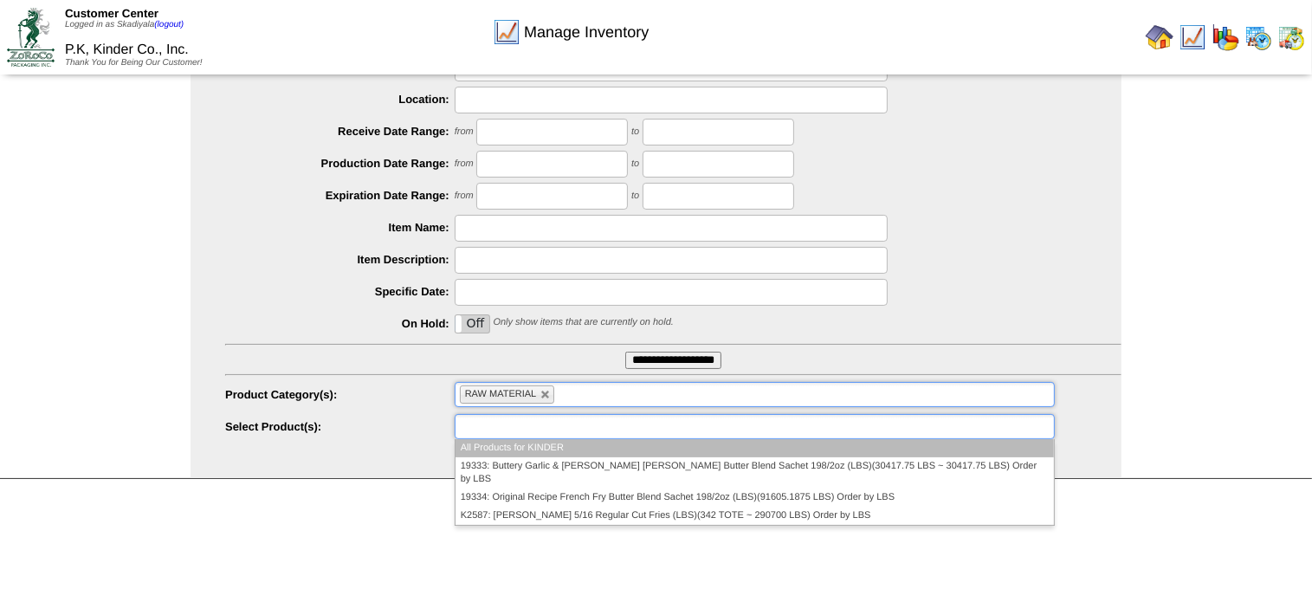
click at [707, 422] on ul at bounding box center [755, 426] width 600 height 25
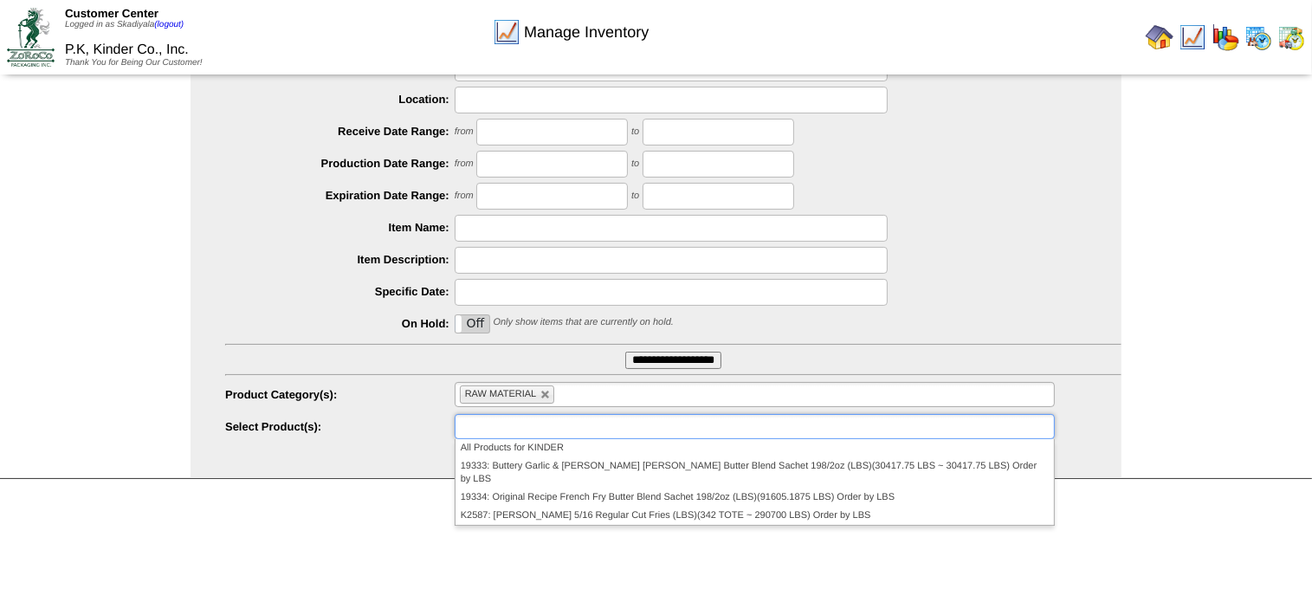
type input "**********"
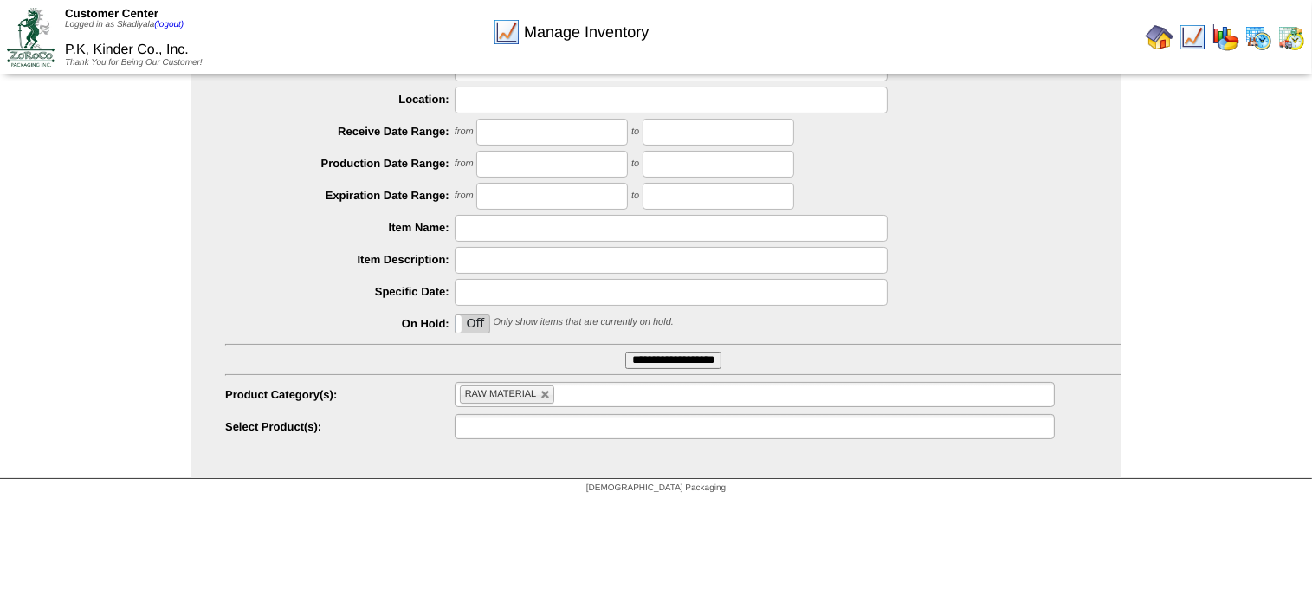
click at [581, 425] on ul at bounding box center [755, 426] width 600 height 25
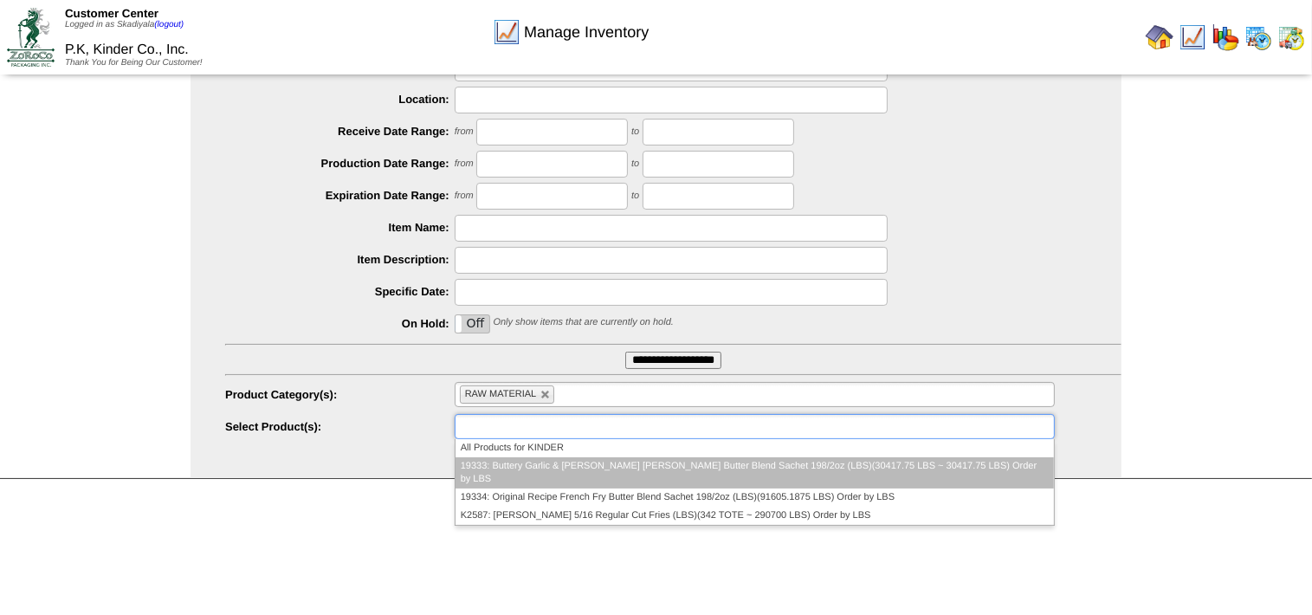
click at [698, 458] on li "19333: Buttery Garlic & [PERSON_NAME] [PERSON_NAME] Butter Blend Sachet 198/2oz…" at bounding box center [755, 472] width 598 height 31
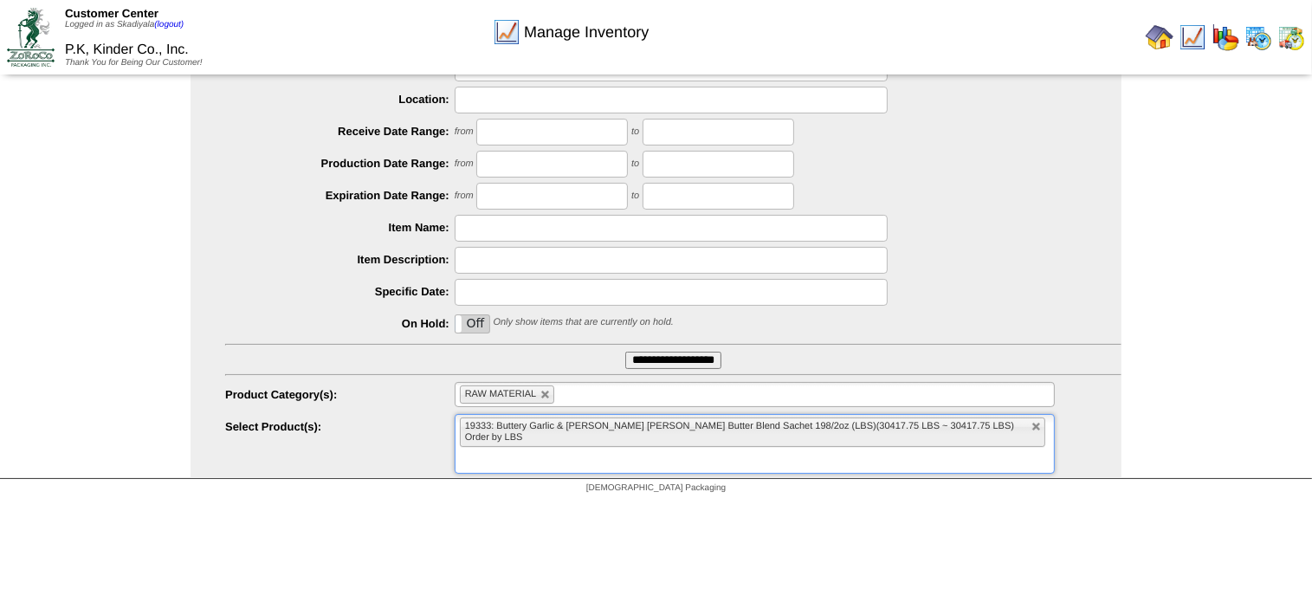
click at [482, 450] on input "text" at bounding box center [471, 461] width 22 height 22
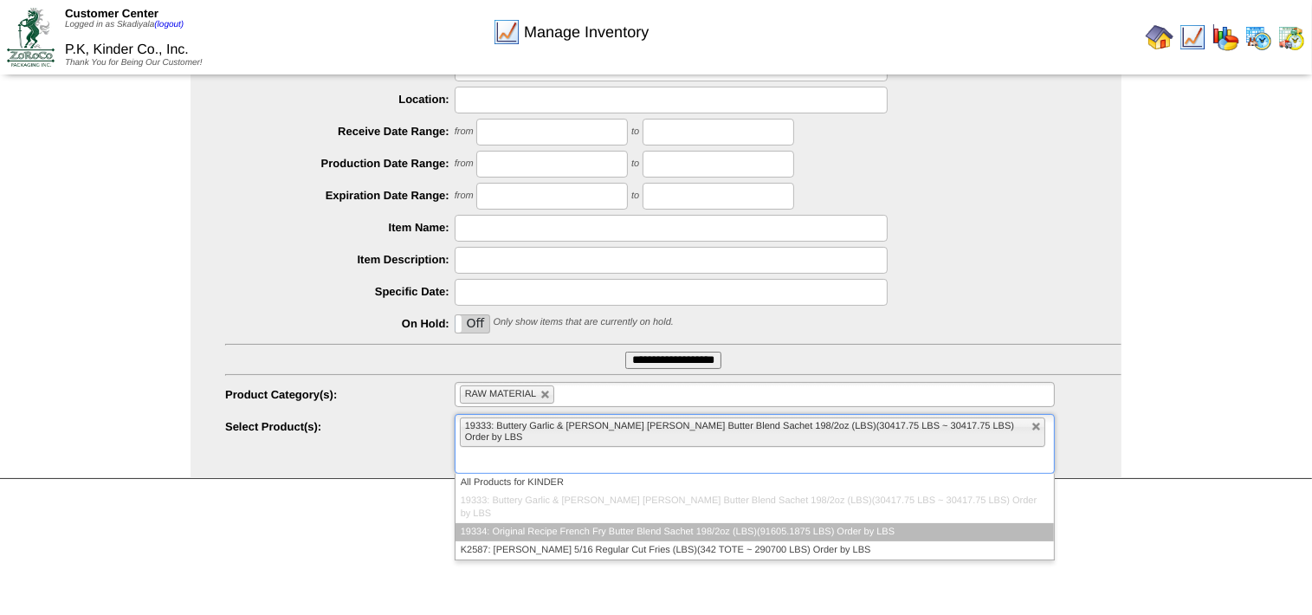
click at [813, 523] on li "19334: Original Recipe French Fry Butter Blend Sachet 198/2oz (LBS)(91605.1875 …" at bounding box center [755, 532] width 598 height 18
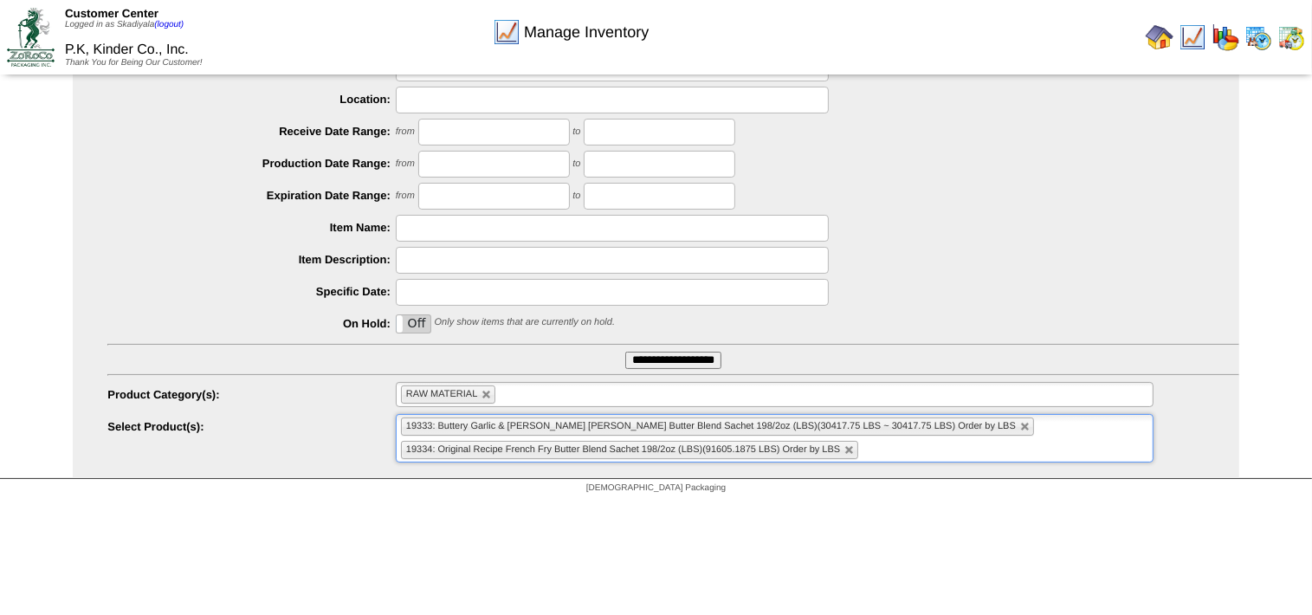
click at [884, 458] on input "text" at bounding box center [874, 450] width 22 height 22
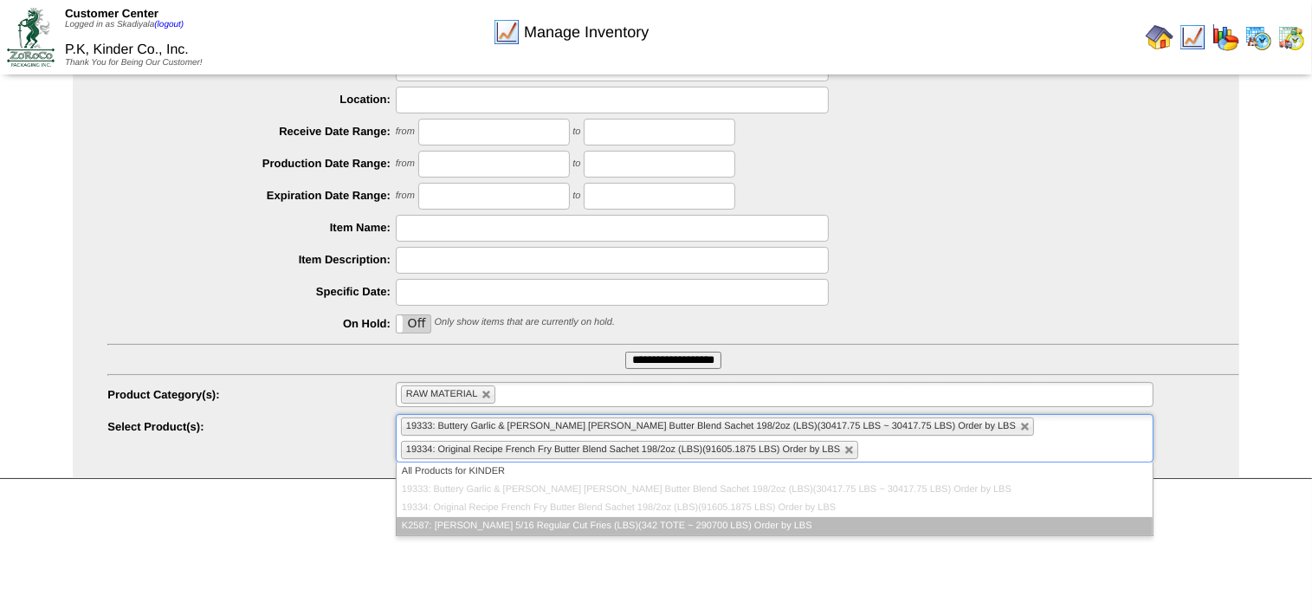
click at [799, 520] on li "K2587: [PERSON_NAME] 5/16 Regular Cut Fries (LBS)(342 TOTE ~ 290700 LBS) Order …" at bounding box center [775, 526] width 756 height 18
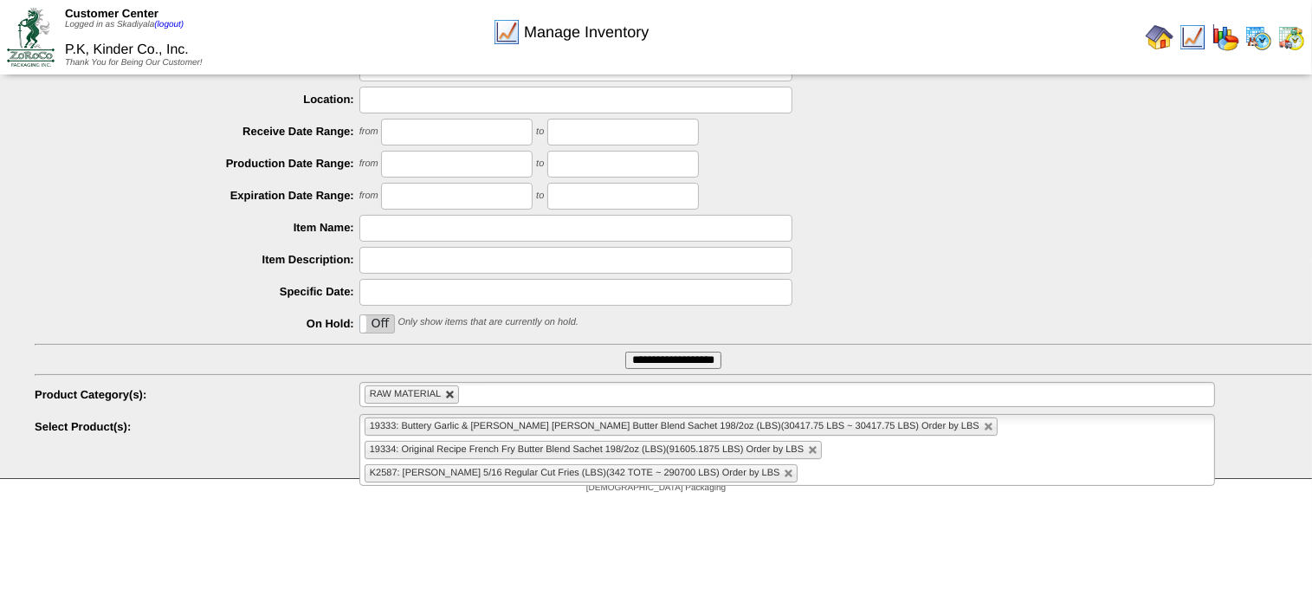
click at [449, 395] on link at bounding box center [450, 395] width 10 height 10
type input "**********"
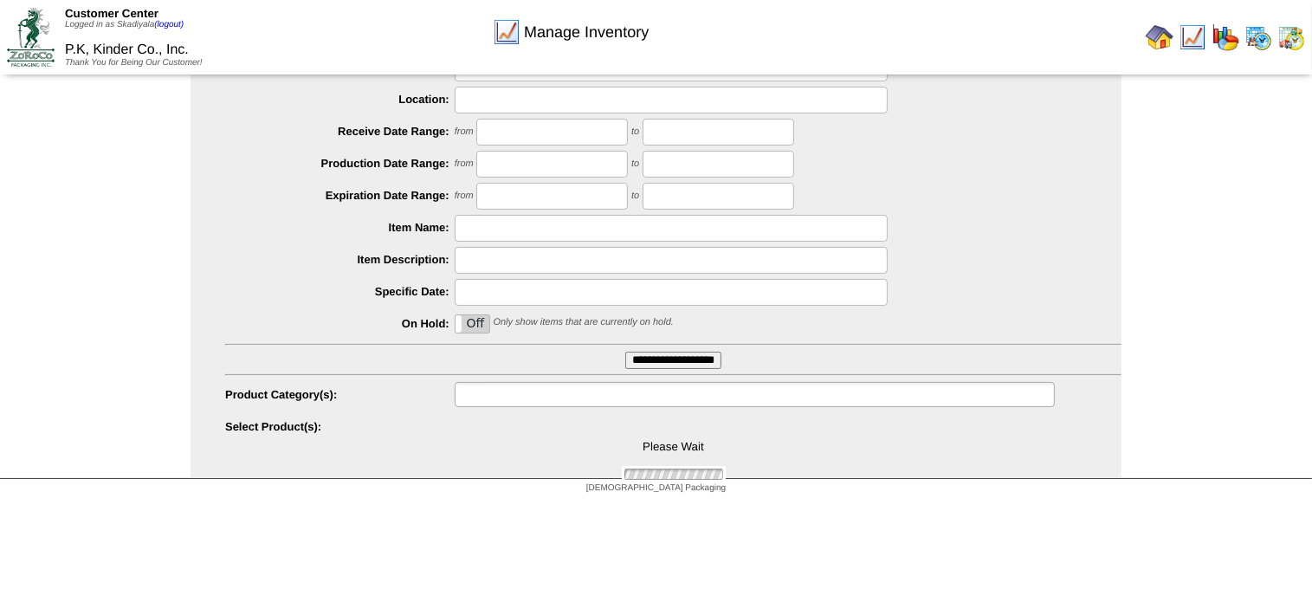
click at [469, 395] on input "text" at bounding box center [515, 395] width 111 height 22
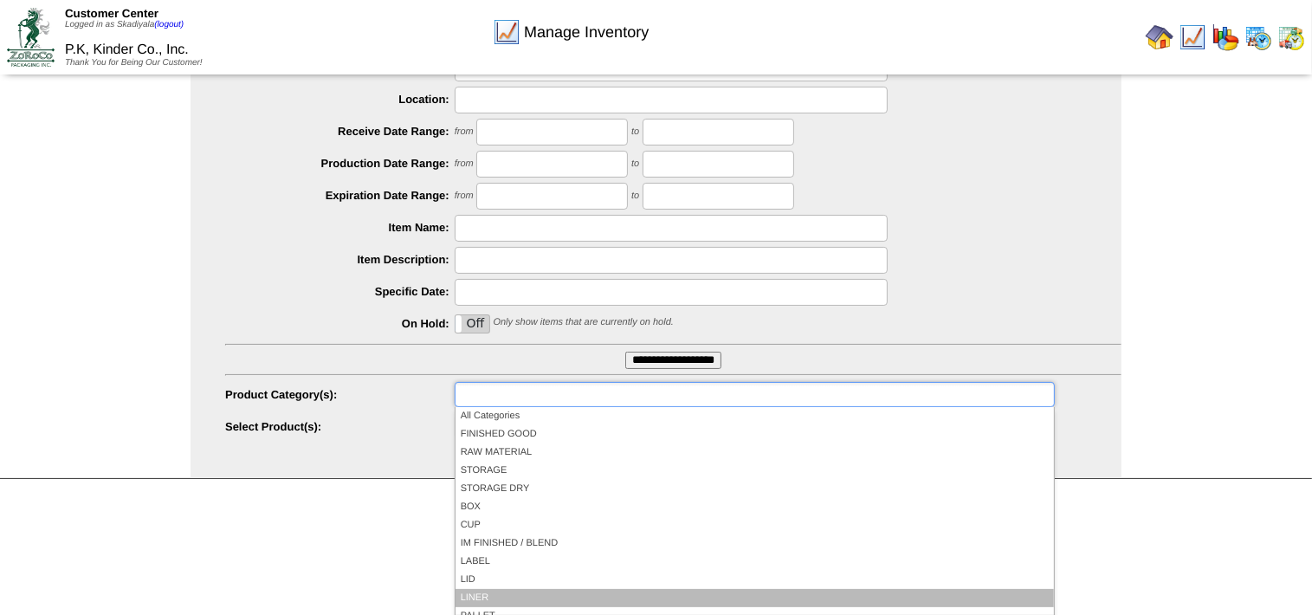
scroll to position [100, 0]
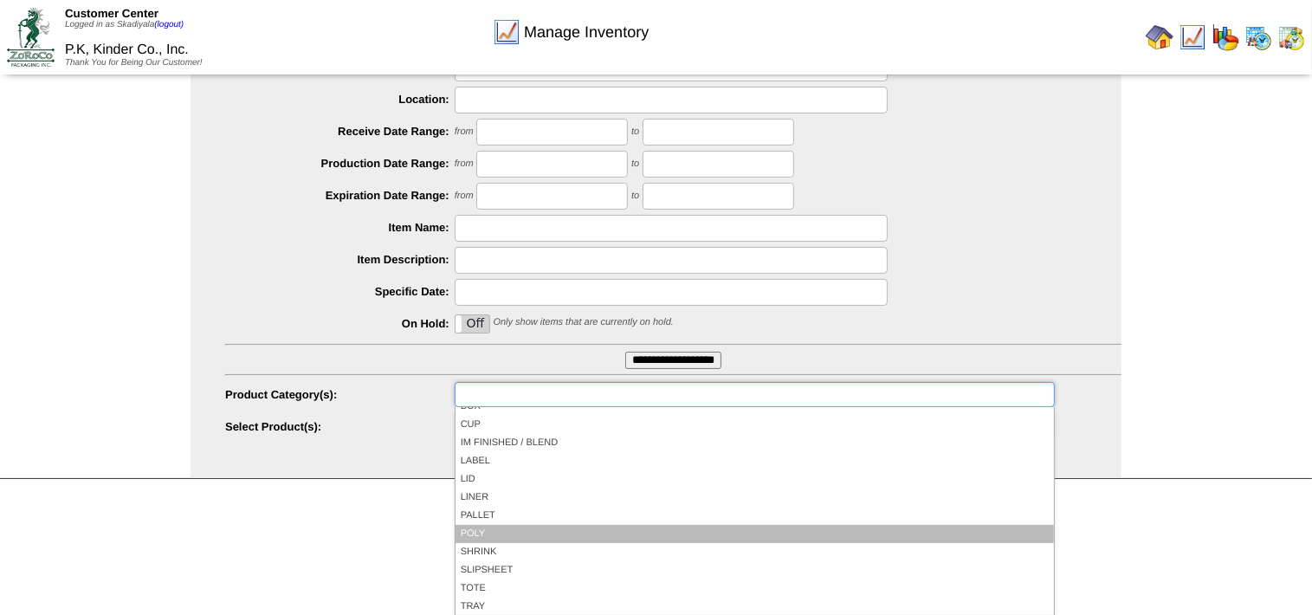
click at [494, 530] on ul "All Categories FINISHED GOOD RAW MATERIAL STORAGE STORAGE DRY BOX CUP IM FINISH…" at bounding box center [755, 511] width 598 height 208
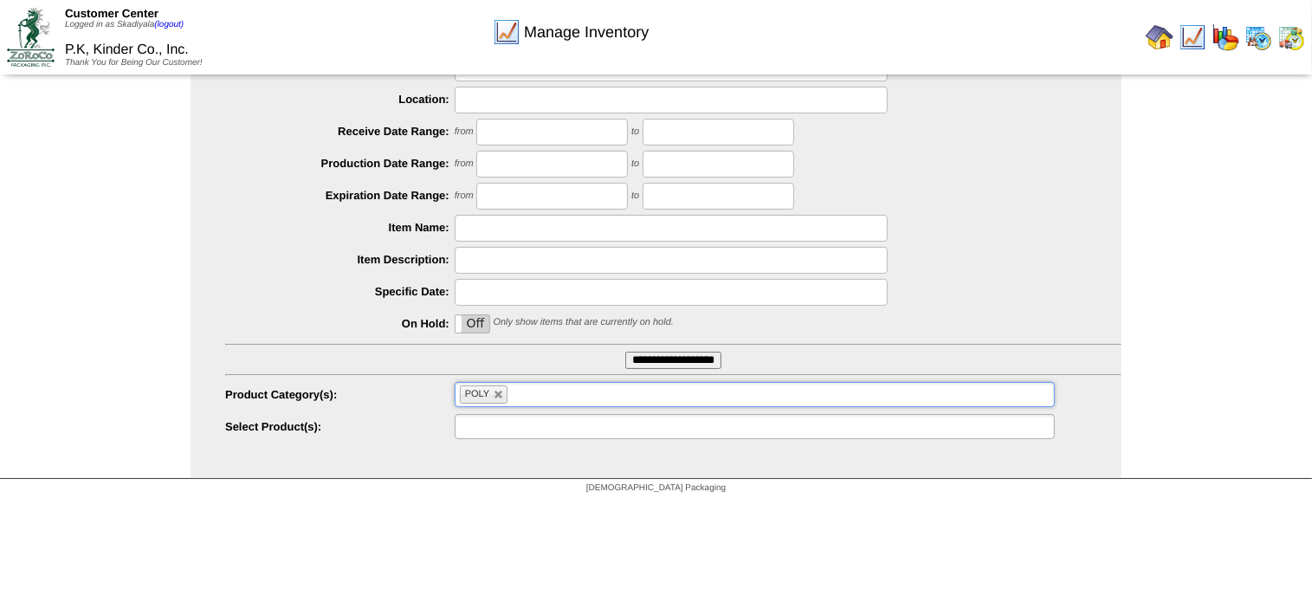
click at [676, 431] on ul at bounding box center [755, 426] width 600 height 25
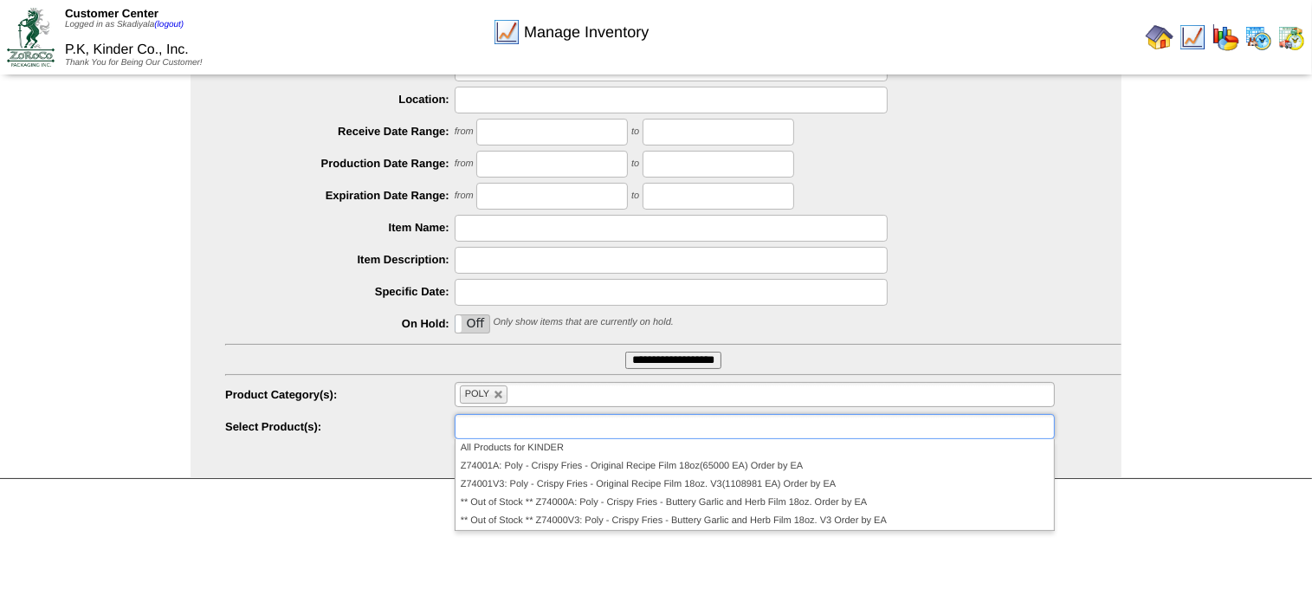
type input "**********"
